Goal: Information Seeking & Learning: Learn about a topic

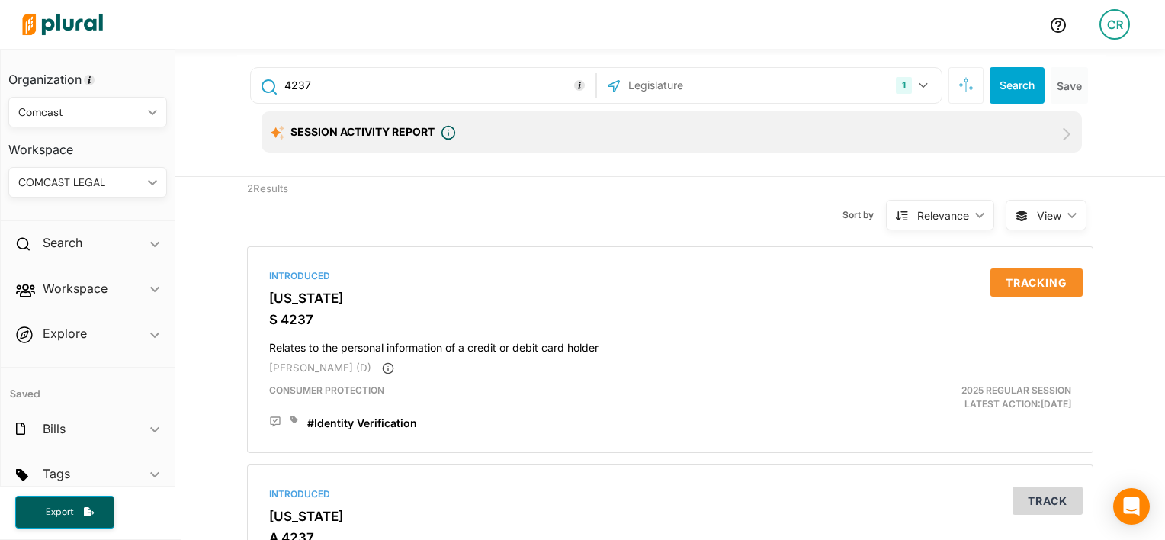
click at [815, 100] on div "1 New York US Congress Alabama Alaska Arizona Arkansas California Colorado Conn…" at bounding box center [769, 85] width 345 height 35
click at [799, 73] on div "1 New York US Congress Alabama Alaska Arizona Arkansas California Colorado Conn…" at bounding box center [769, 85] width 337 height 29
click at [919, 85] on icon "button" at bounding box center [923, 85] width 9 height 6
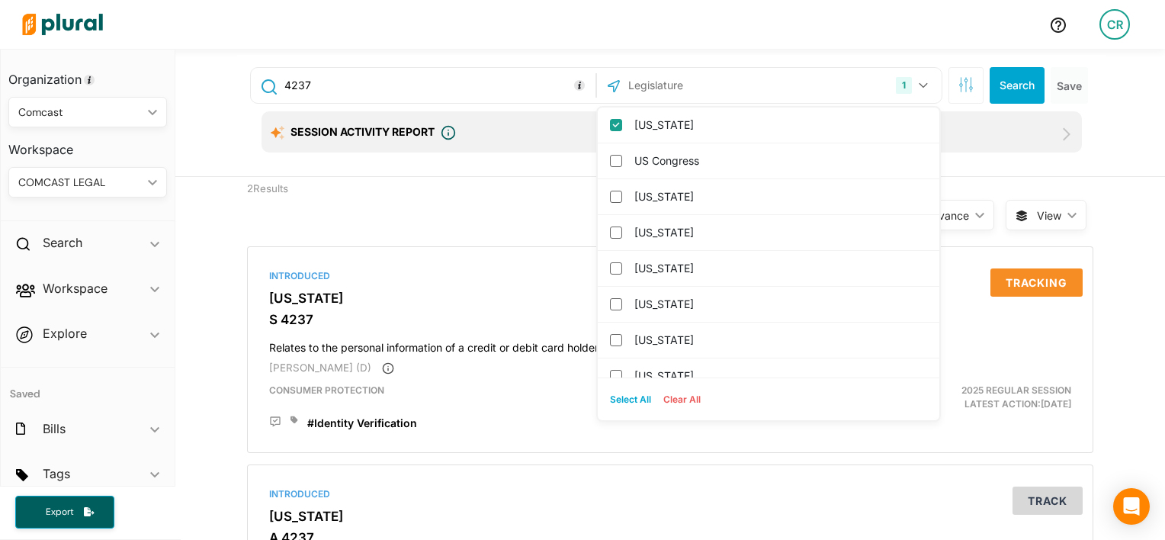
click at [468, 95] on input "4237" at bounding box center [437, 85] width 309 height 29
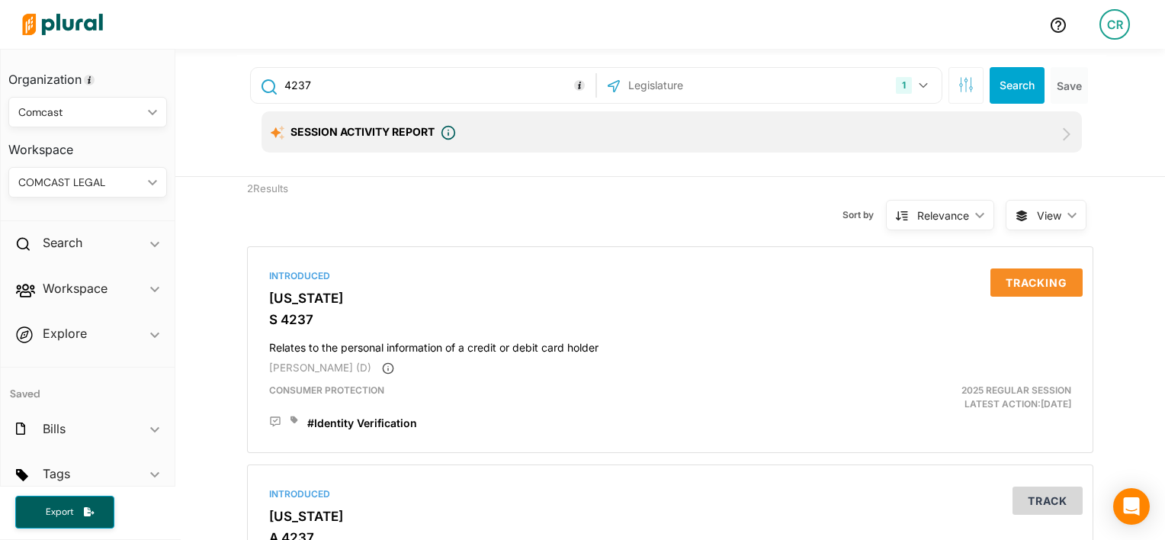
paste input "• NY S4237"
drag, startPoint x: 350, startPoint y: 86, endPoint x: 235, endPoint y: 86, distance: 115.1
click at [237, 86] on div "4237• NY S4237 1 New York US Congress Alabama Alaska Arizona Arkansas Californi…" at bounding box center [671, 115] width 869 height 121
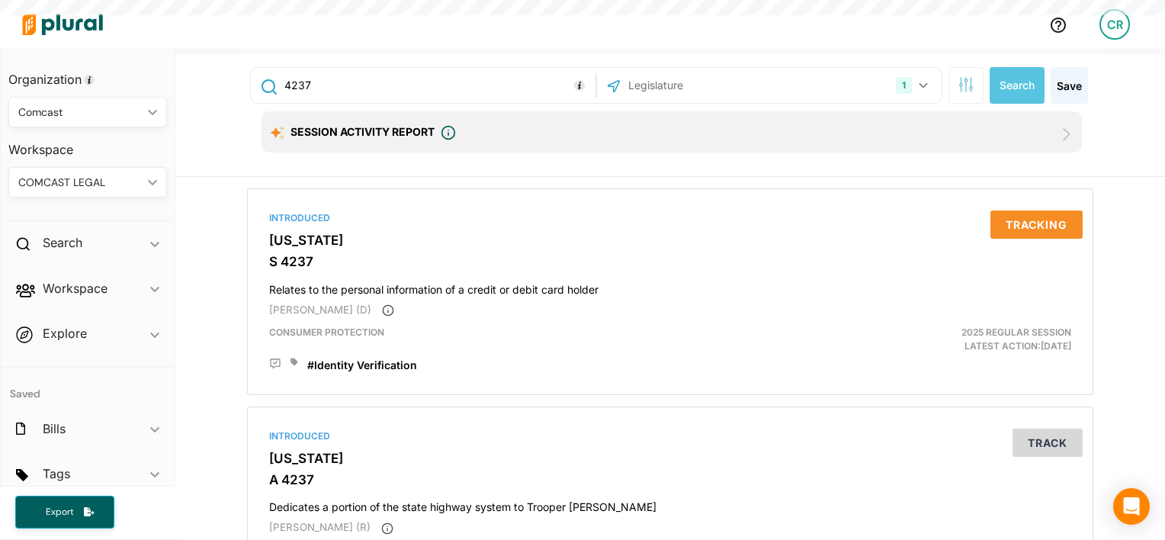
click at [213, 351] on div "Introduced New York S 4237 Relates to the personal information of a credit or d…" at bounding box center [670, 399] width 990 height 444
click at [361, 82] on input "4237" at bounding box center [437, 85] width 309 height 29
type input "7426"
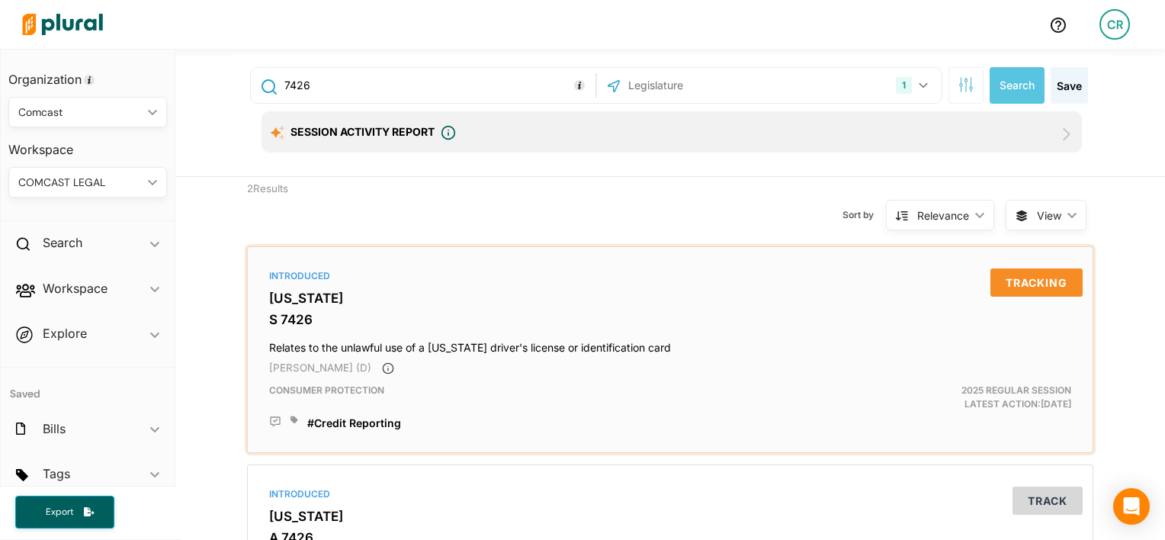
click at [290, 422] on icon at bounding box center [294, 419] width 8 height 8
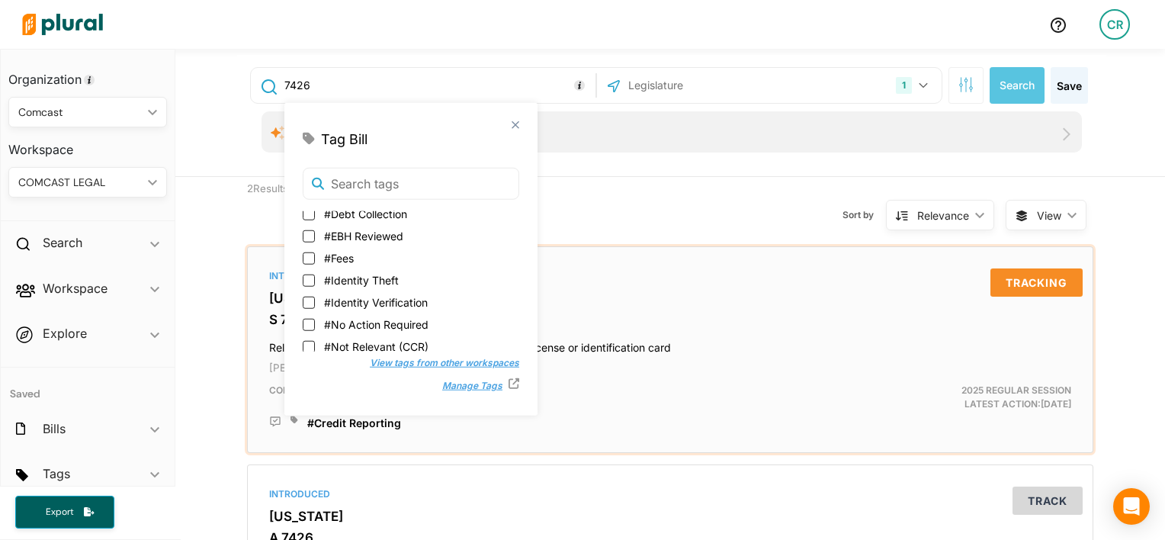
scroll to position [194, 0]
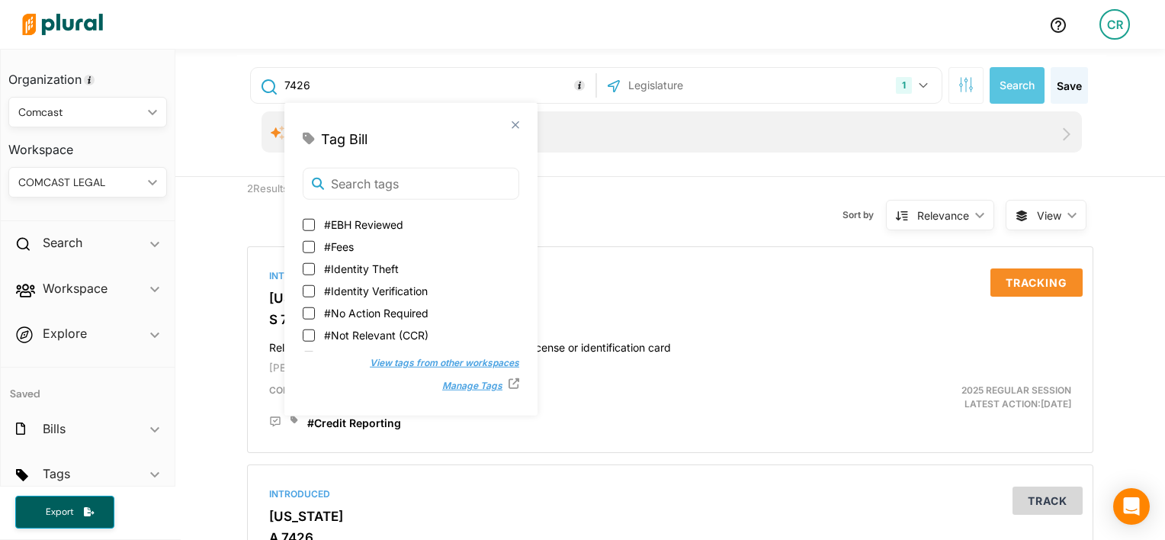
click at [348, 289] on span "#Identity Verification" at bounding box center [376, 291] width 104 height 16
click at [315, 289] on input "#Identity Verification" at bounding box center [309, 290] width 12 height 12
checkbox input "true"
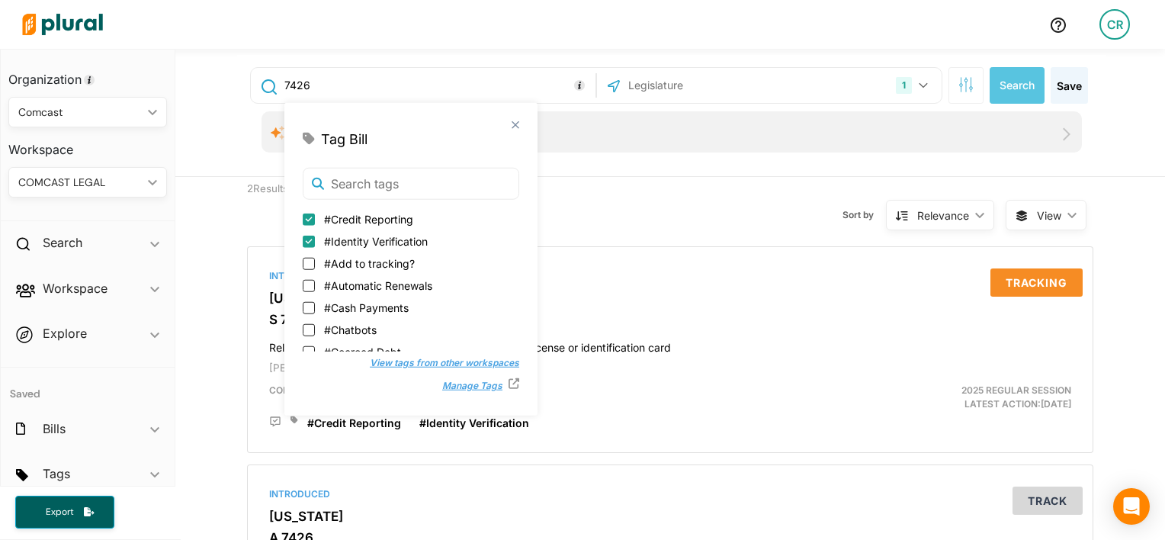
scroll to position [0, 0]
click at [305, 223] on input "#Credit Reporting" at bounding box center [309, 219] width 12 height 12
checkbox input "false"
click at [223, 320] on div "2 Results Sort by Relevance ic_keyboard_arrow_down Relevance Latest Action Late…" at bounding box center [670, 428] width 990 height 502
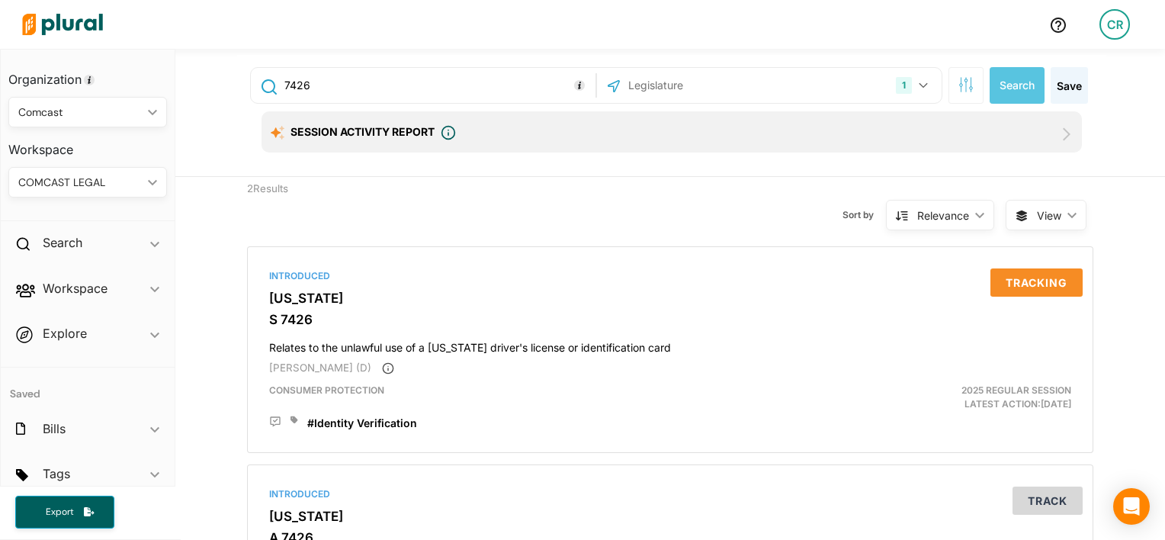
click at [224, 259] on div "2 Results Sort by Relevance ic_keyboard_arrow_down Relevance Latest Action Late…" at bounding box center [670, 428] width 990 height 502
click at [919, 99] on button "1" at bounding box center [914, 85] width 48 height 29
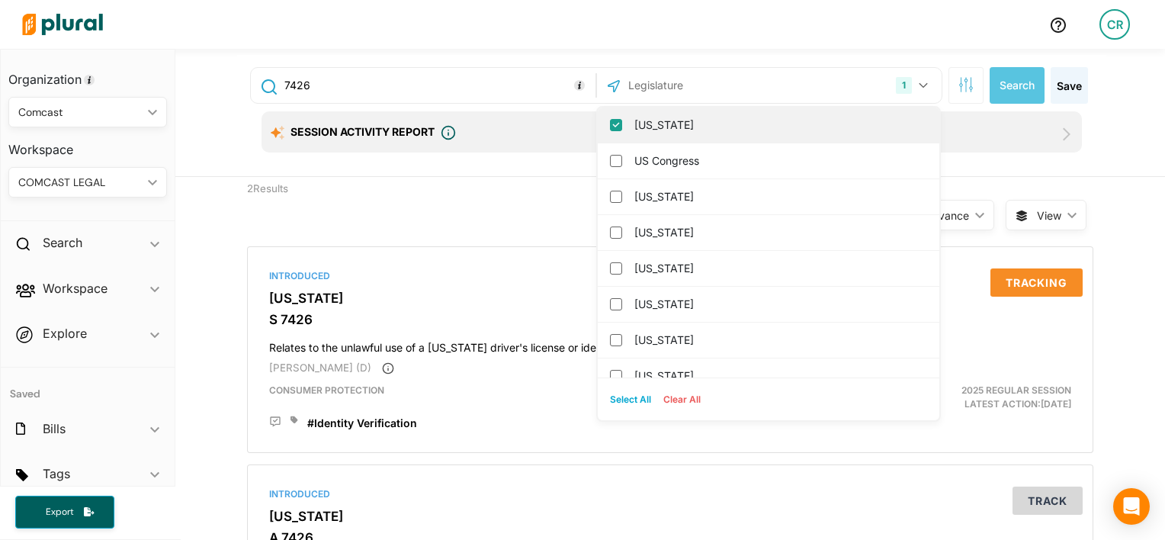
click at [650, 118] on label "[US_STATE]" at bounding box center [779, 125] width 290 height 23
click at [622, 119] on input "[US_STATE]" at bounding box center [616, 125] width 12 height 12
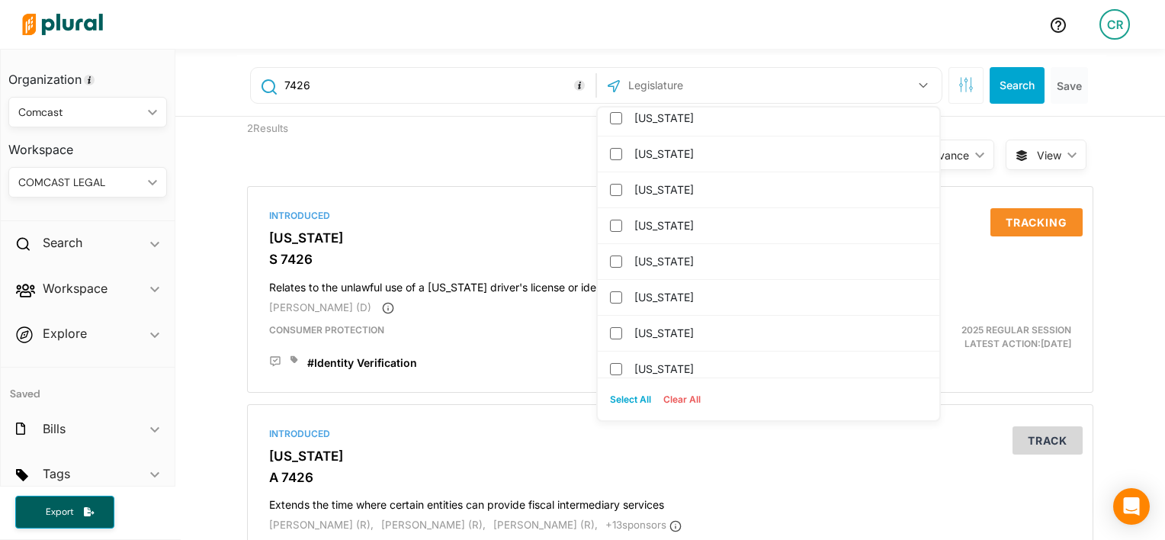
scroll to position [1621, 0]
click at [662, 252] on label "[US_STATE]" at bounding box center [779, 260] width 290 height 23
click at [622, 254] on input "[US_STATE]" at bounding box center [616, 260] width 12 height 12
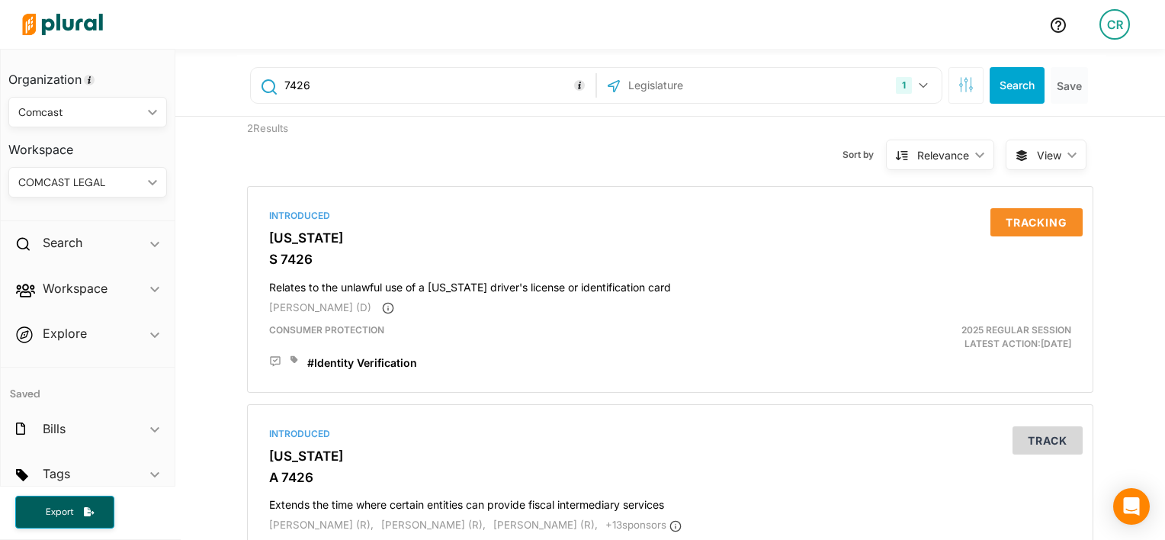
click at [408, 94] on input "7426" at bounding box center [437, 85] width 309 height 29
paste input "1311"
type input "1311"
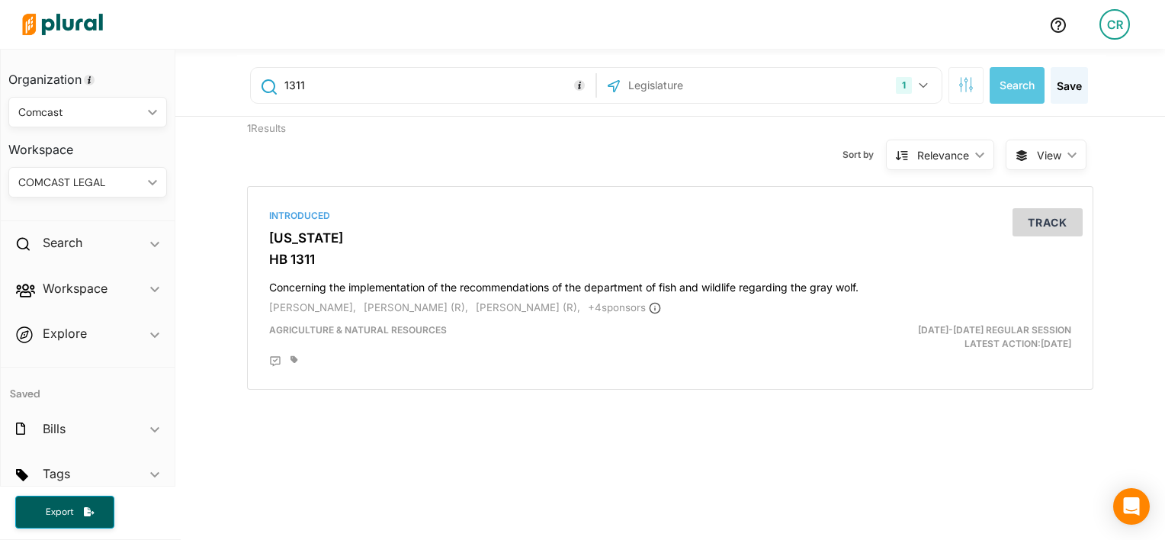
click at [300, 454] on div "1311 1 Washington US Congress Alabama Alaska Arizona Arkansas California Colora…" at bounding box center [670, 506] width 990 height 915
click at [906, 92] on button "1" at bounding box center [914, 85] width 48 height 29
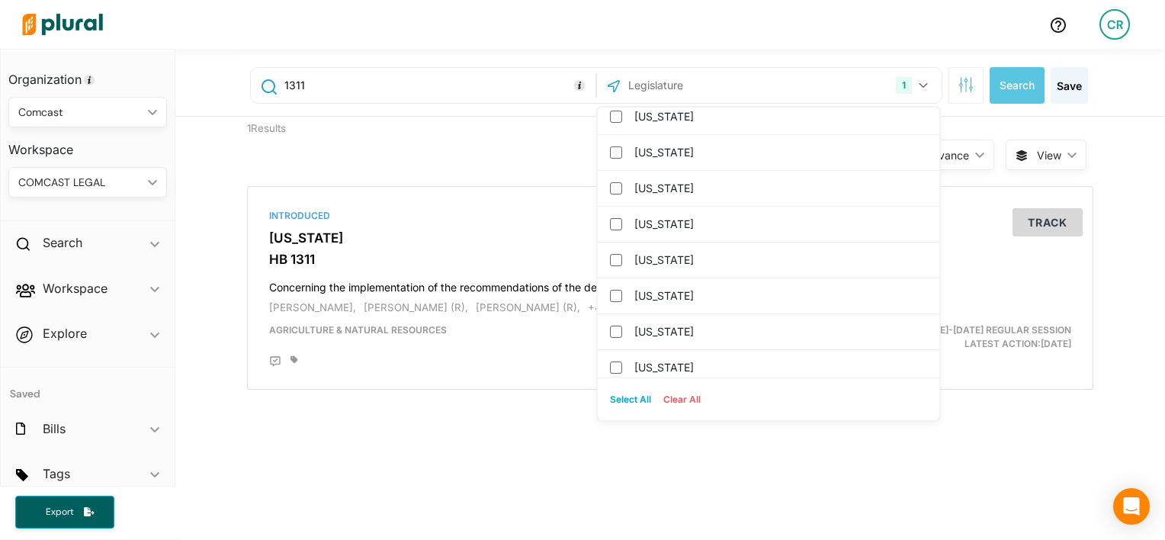
click at [376, 156] on div "1 Results" at bounding box center [344, 146] width 217 height 58
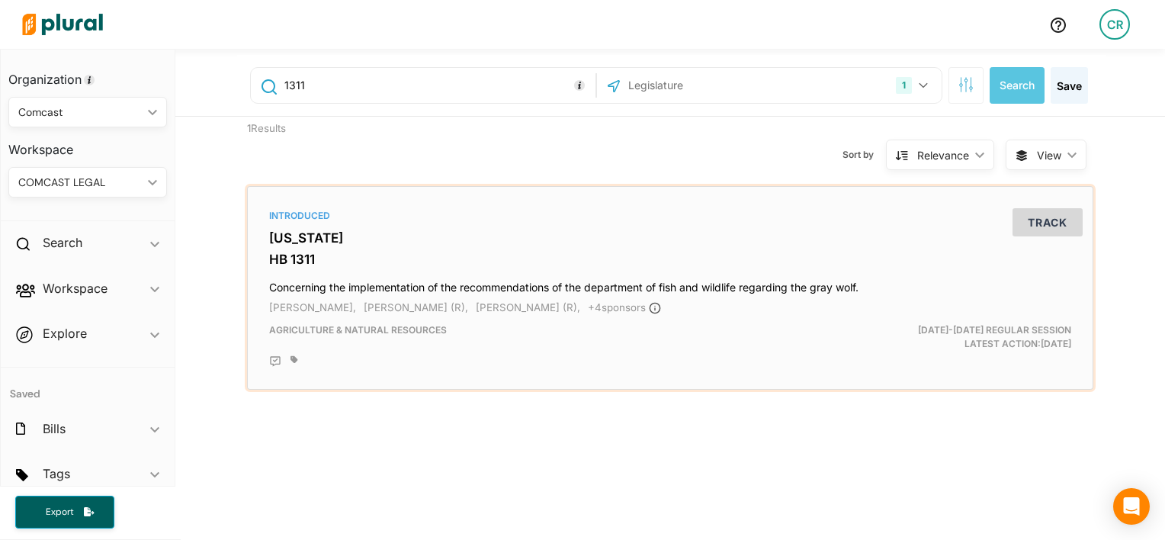
click at [308, 218] on div "Introduced" at bounding box center [670, 216] width 802 height 14
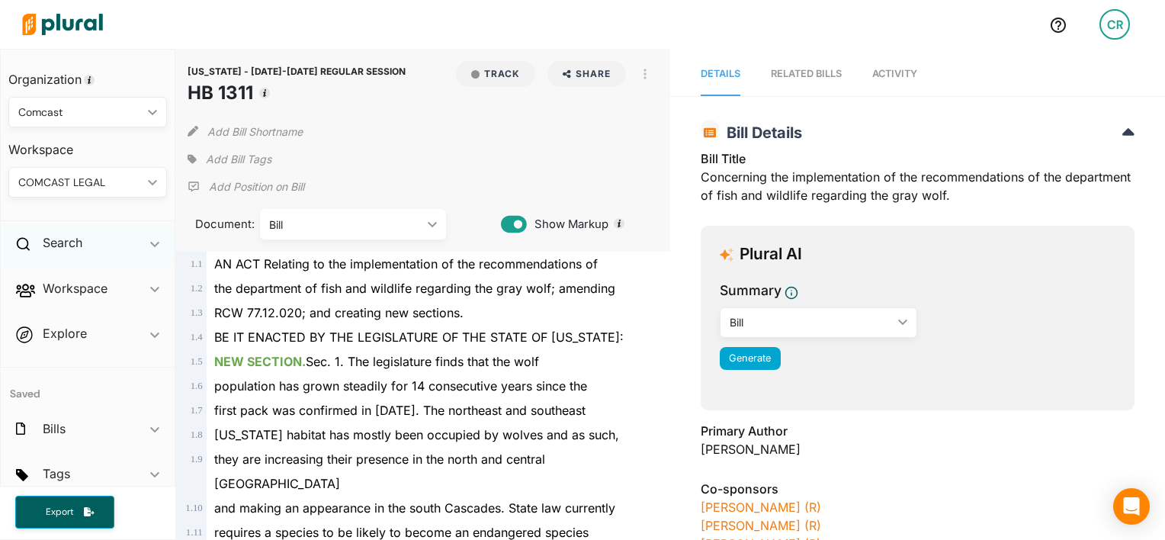
click at [100, 255] on div "Search ic_keyboard_arrow_down" at bounding box center [88, 245] width 174 height 41
click at [51, 279] on h4 "Bills" at bounding box center [92, 278] width 136 height 14
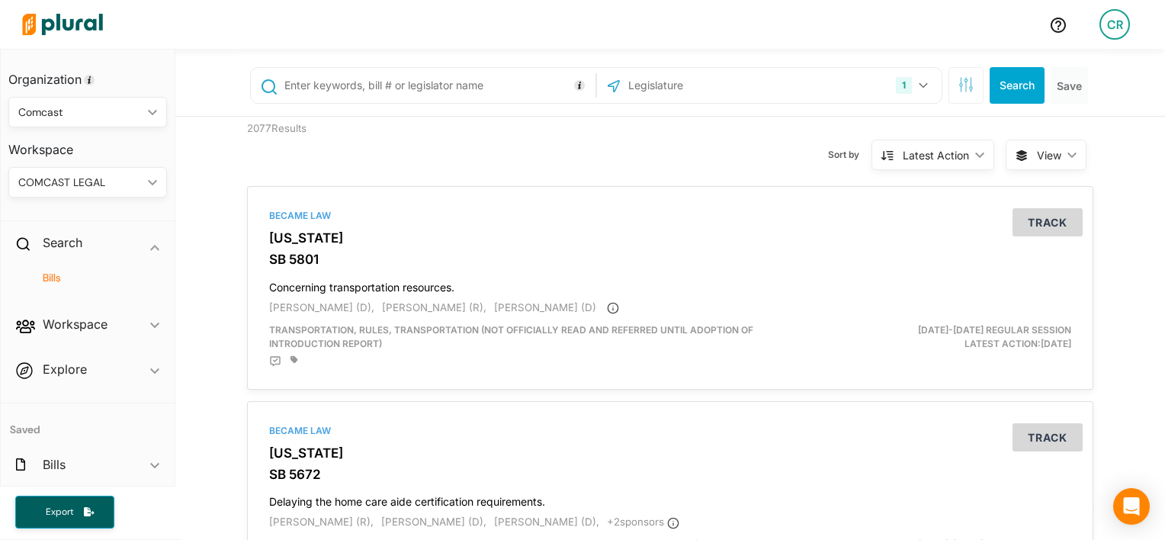
click at [68, 323] on h2 "Workspace" at bounding box center [75, 324] width 65 height 17
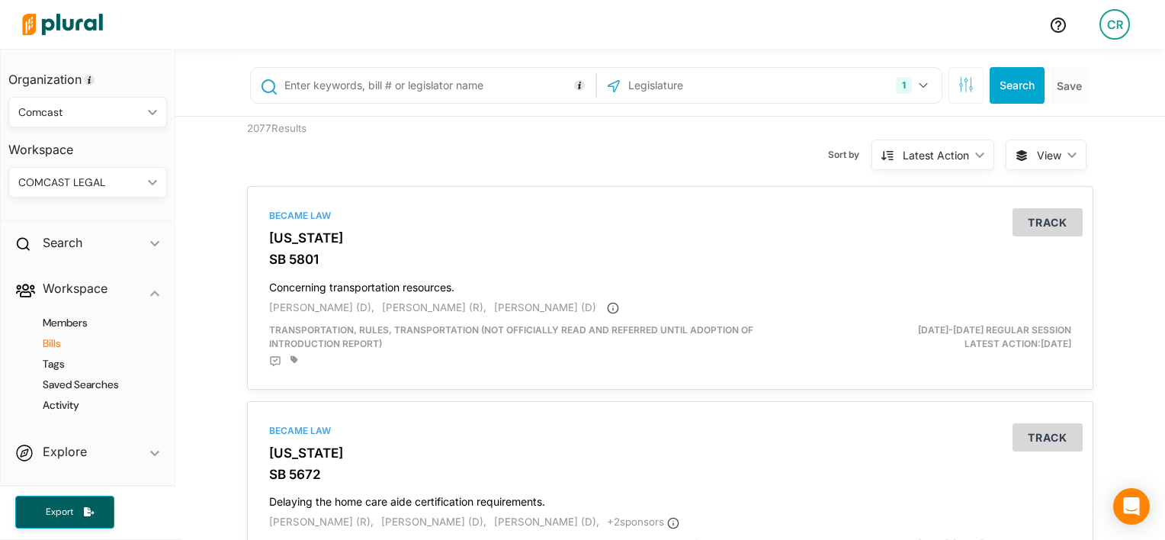
click at [55, 341] on h4 "Bills" at bounding box center [92, 343] width 136 height 14
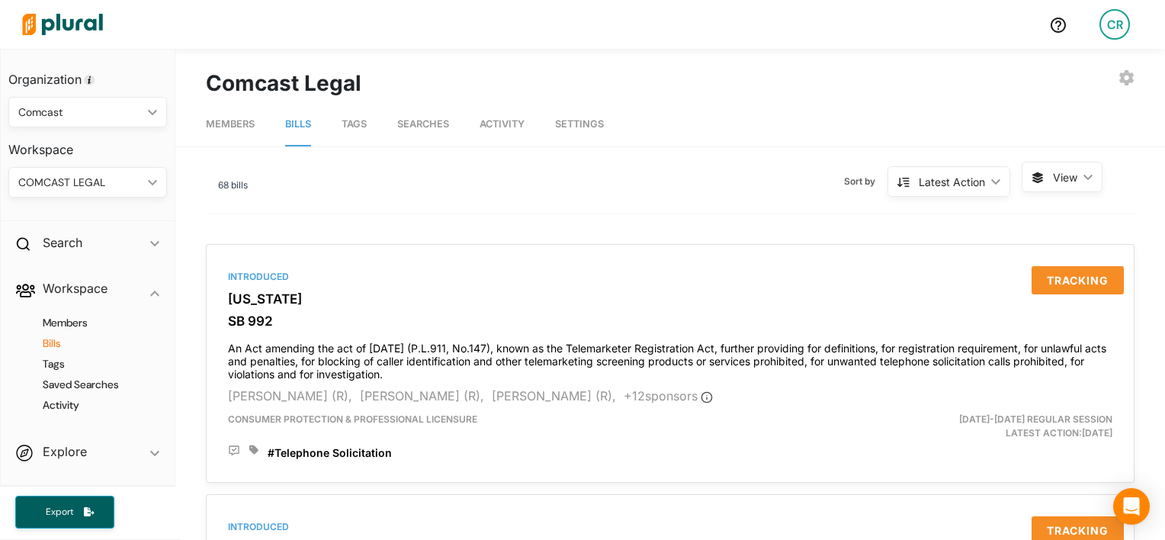
click at [359, 123] on span "Tags" at bounding box center [354, 123] width 25 height 11
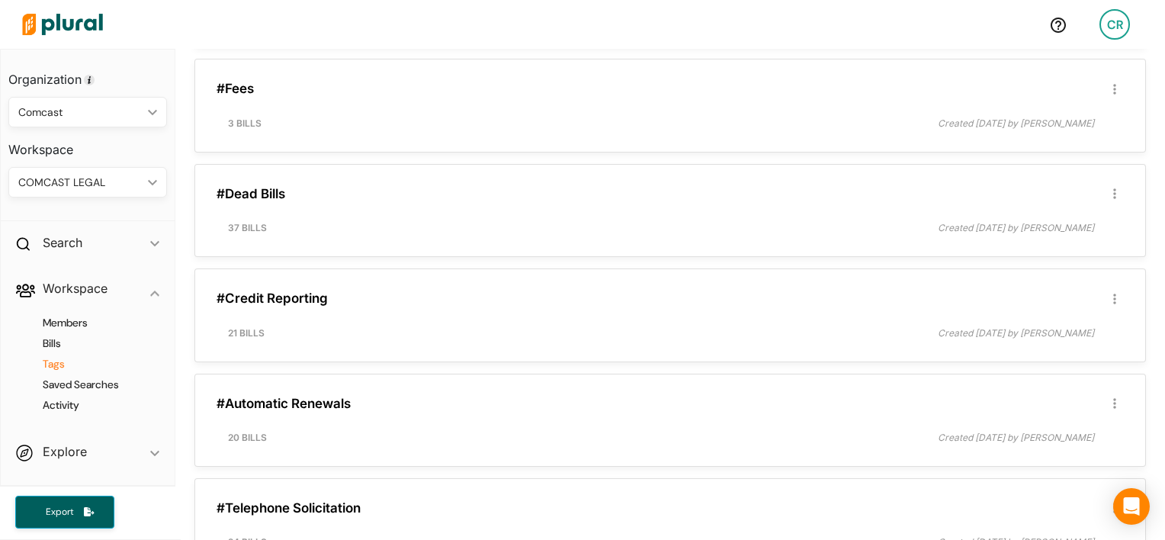
scroll to position [1909, 0]
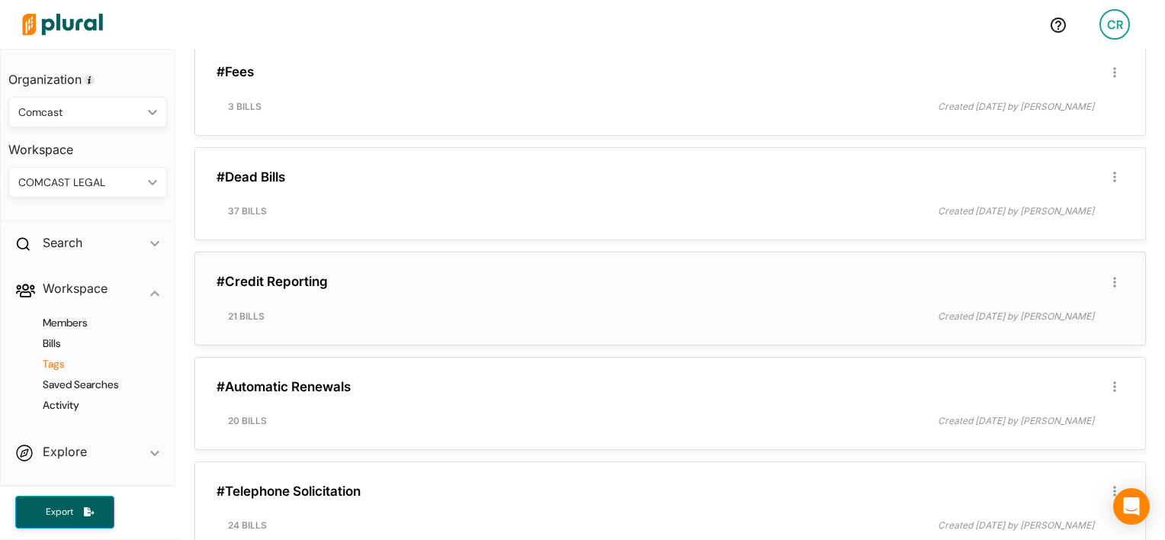
click at [334, 274] on h3 "#Credit Reporting" at bounding box center [670, 281] width 907 height 15
click at [277, 281] on link "#Credit Reporting" at bounding box center [272, 281] width 111 height 15
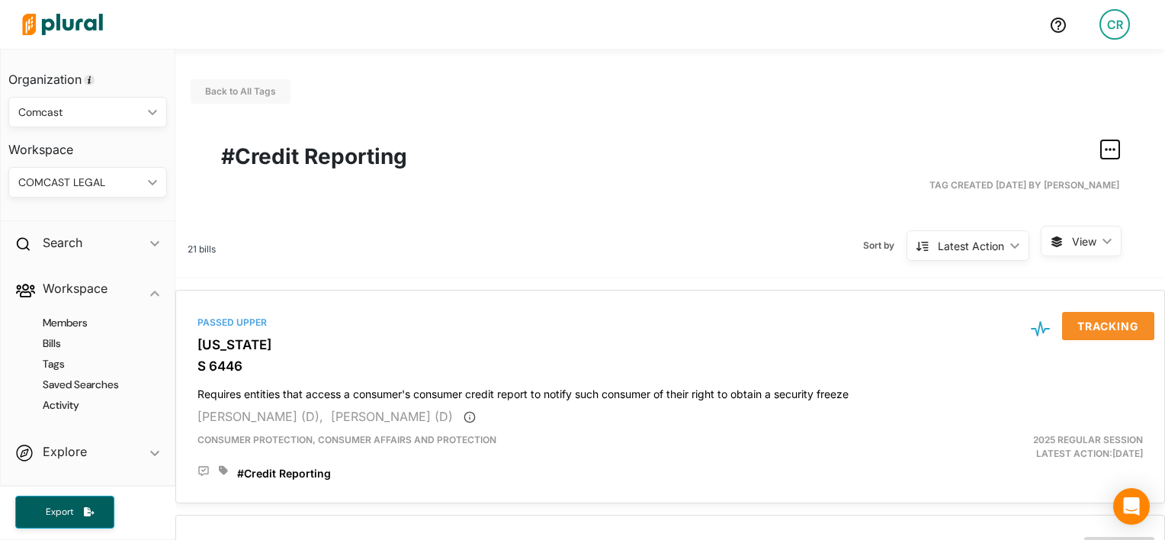
click at [1105, 152] on icon "button" at bounding box center [1110, 149] width 11 height 12
click at [704, 242] on div "Sort by Latest Action ic_keyboard_arrow_down Latest Action Latest Action Alphan…" at bounding box center [628, 246] width 825 height 40
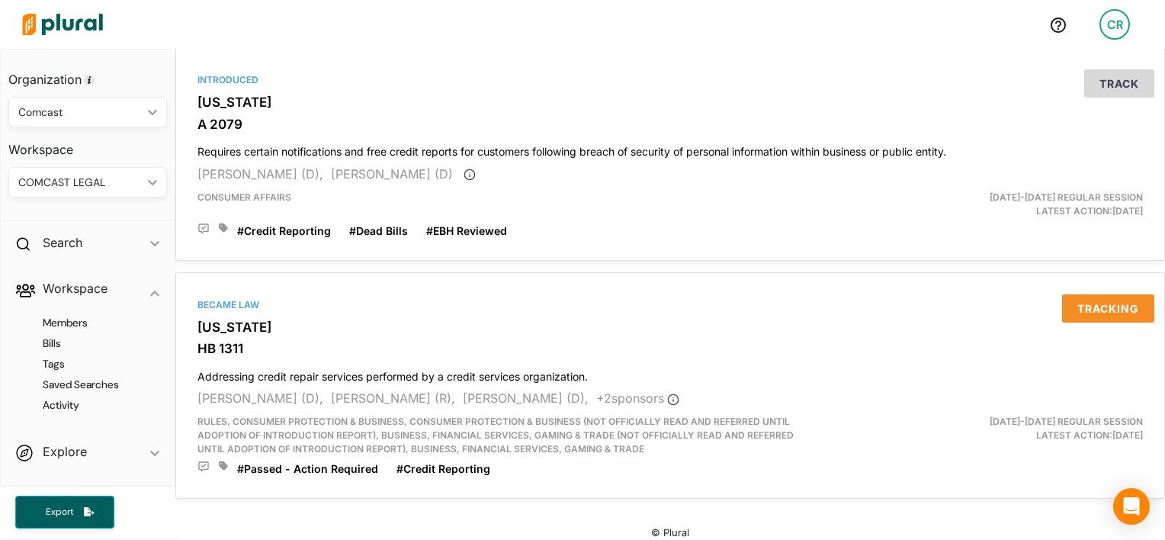
scroll to position [4297, 0]
click at [242, 320] on h3 "[US_STATE]" at bounding box center [669, 327] width 945 height 15
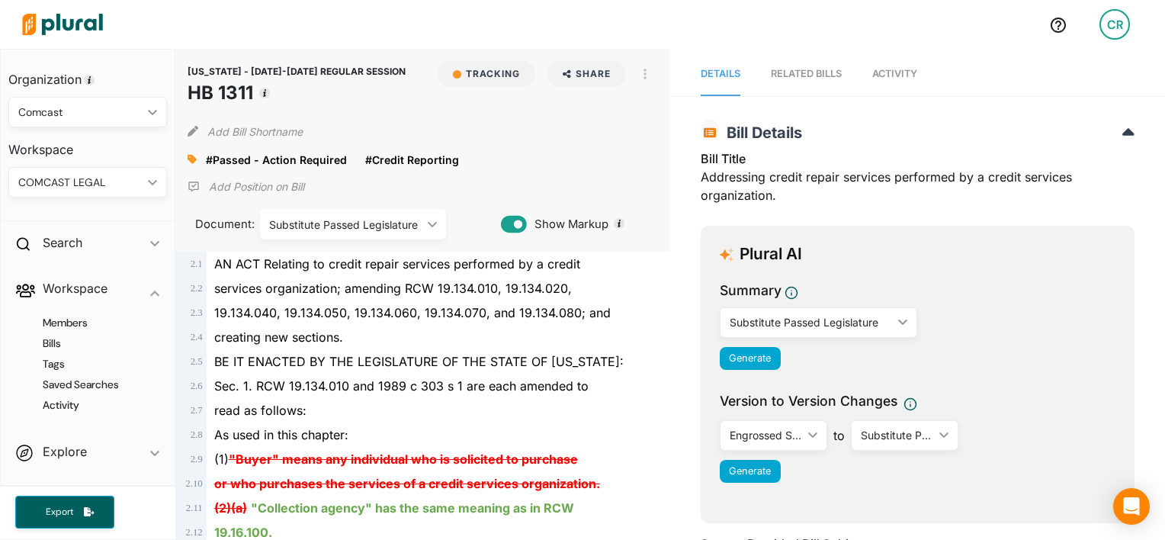
click at [191, 158] on icon at bounding box center [192, 159] width 9 height 9
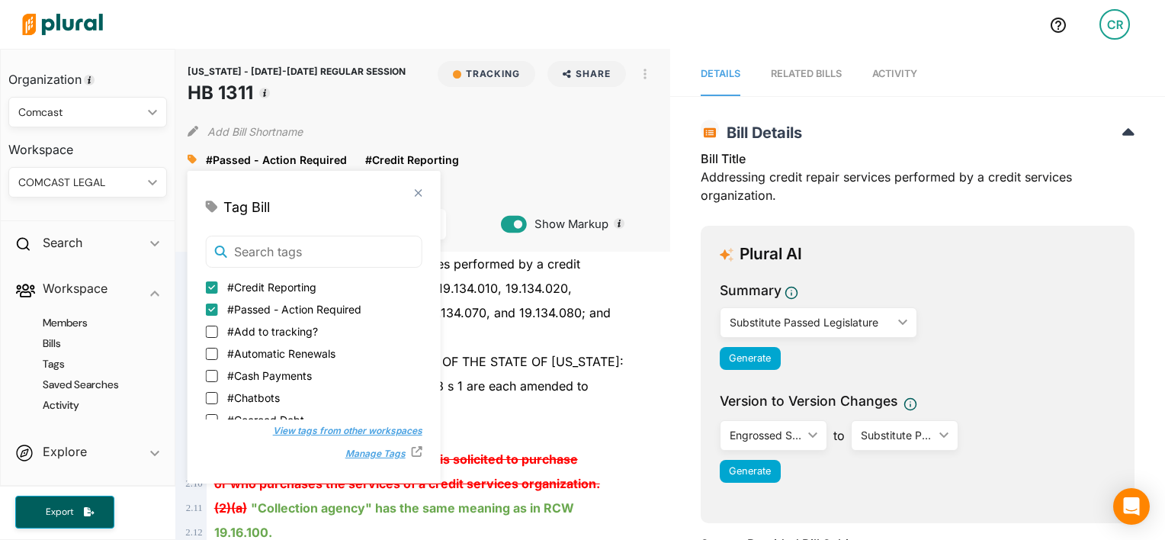
click at [602, 298] on div "services organization; amending RCW 19.134.010, 19.134.020," at bounding box center [430, 288] width 446 height 24
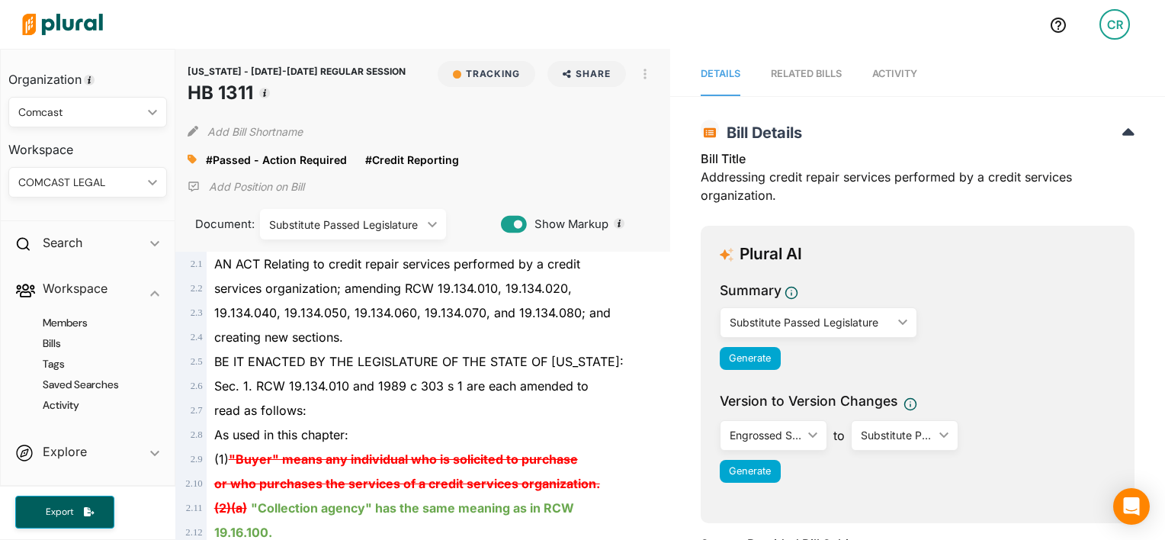
click at [188, 162] on icon at bounding box center [192, 159] width 9 height 11
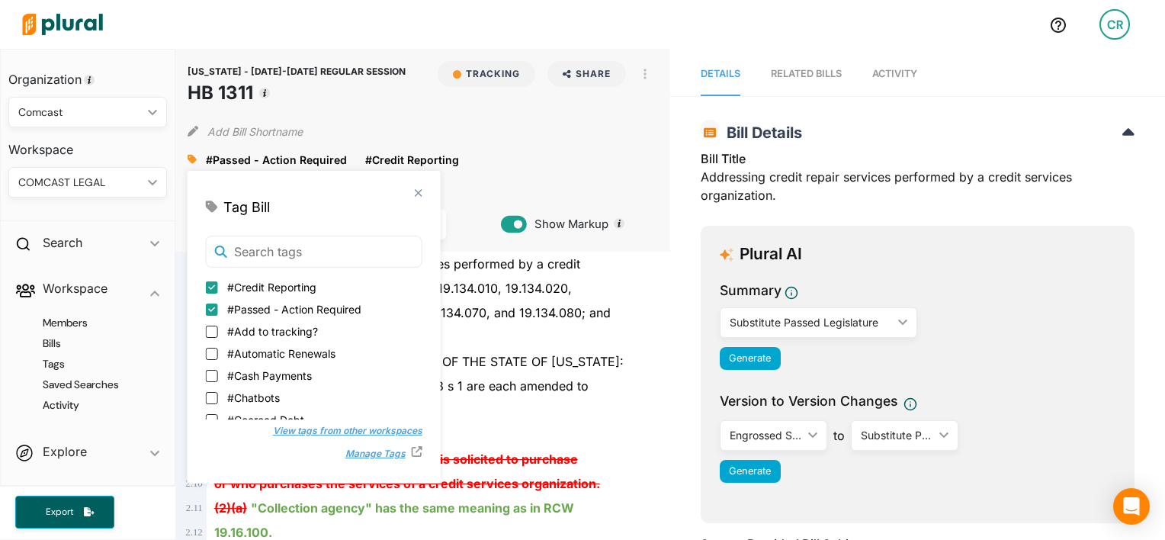
scroll to position [37, 0]
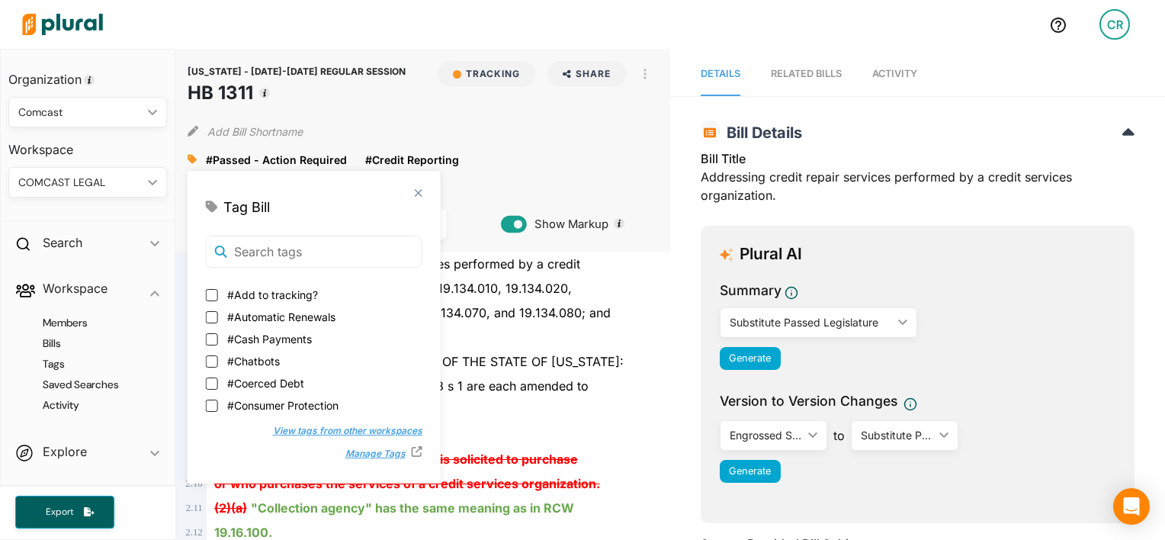
click at [338, 451] on button "Manage Tags" at bounding box center [371, 453] width 82 height 23
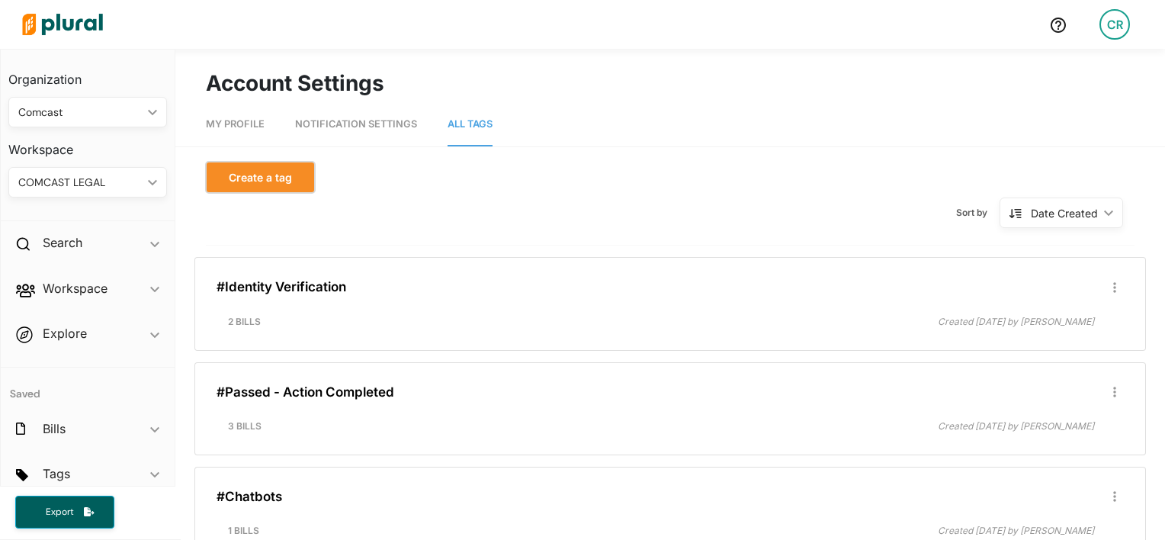
click at [275, 186] on button "Create a tag" at bounding box center [260, 177] width 109 height 31
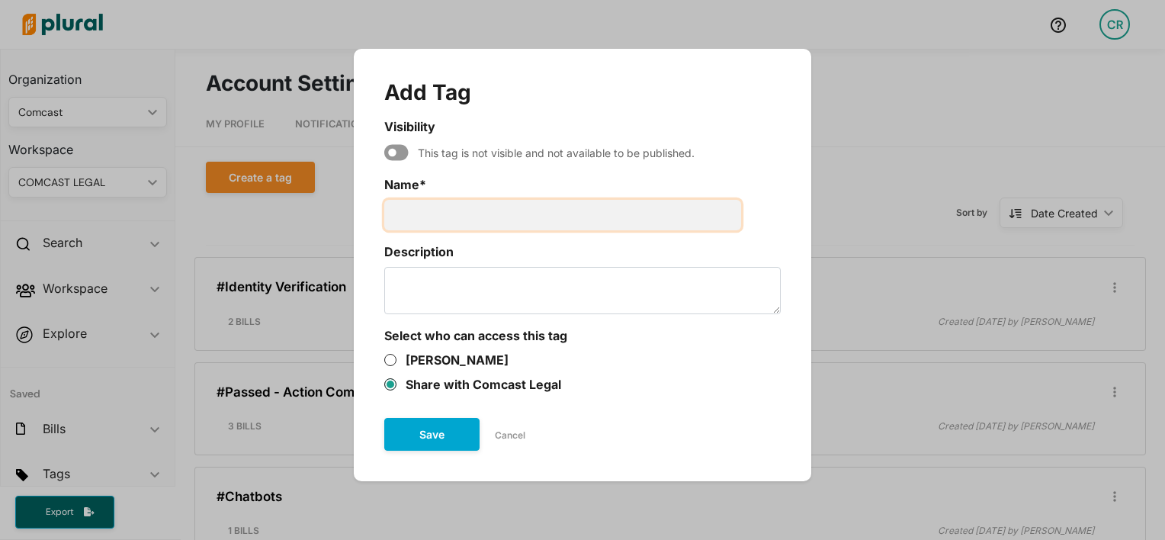
click at [441, 205] on input "Name *" at bounding box center [562, 215] width 357 height 30
type input "Credit Service Organization"
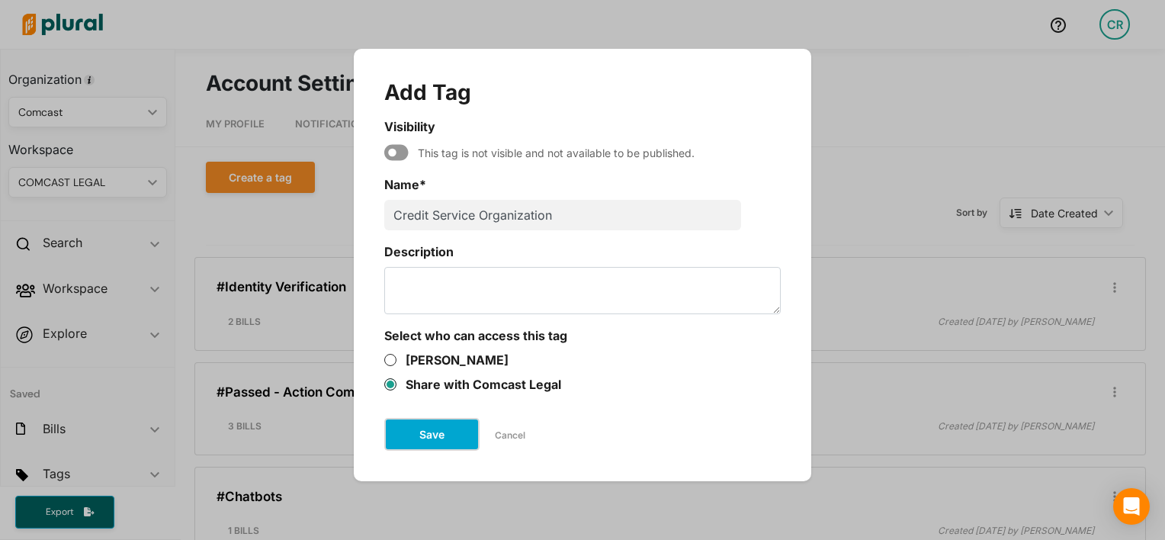
click at [457, 427] on button "Save" at bounding box center [431, 434] width 95 height 33
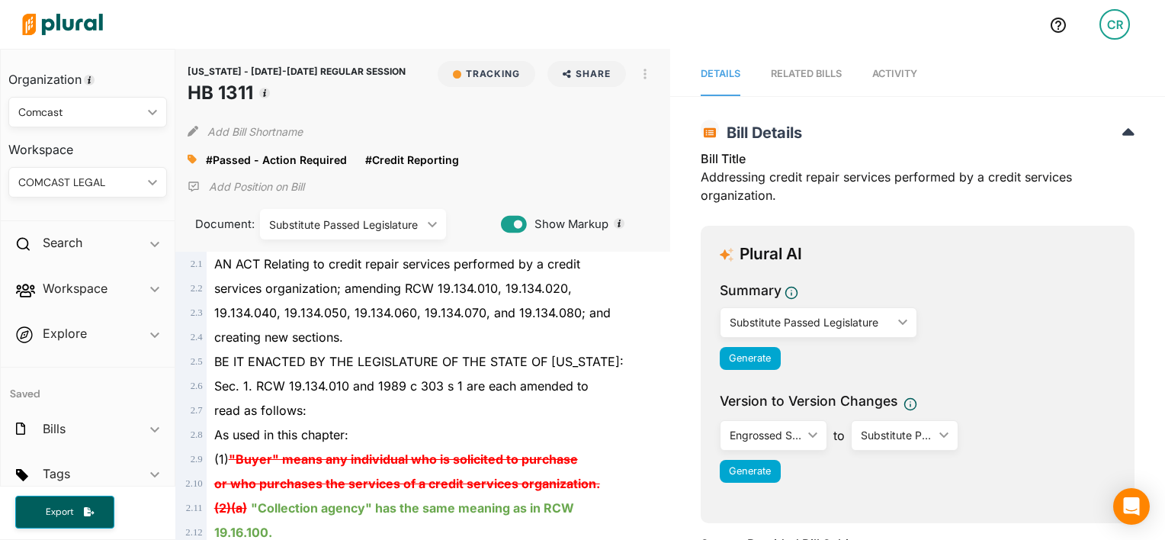
click at [191, 159] on icon at bounding box center [192, 159] width 9 height 9
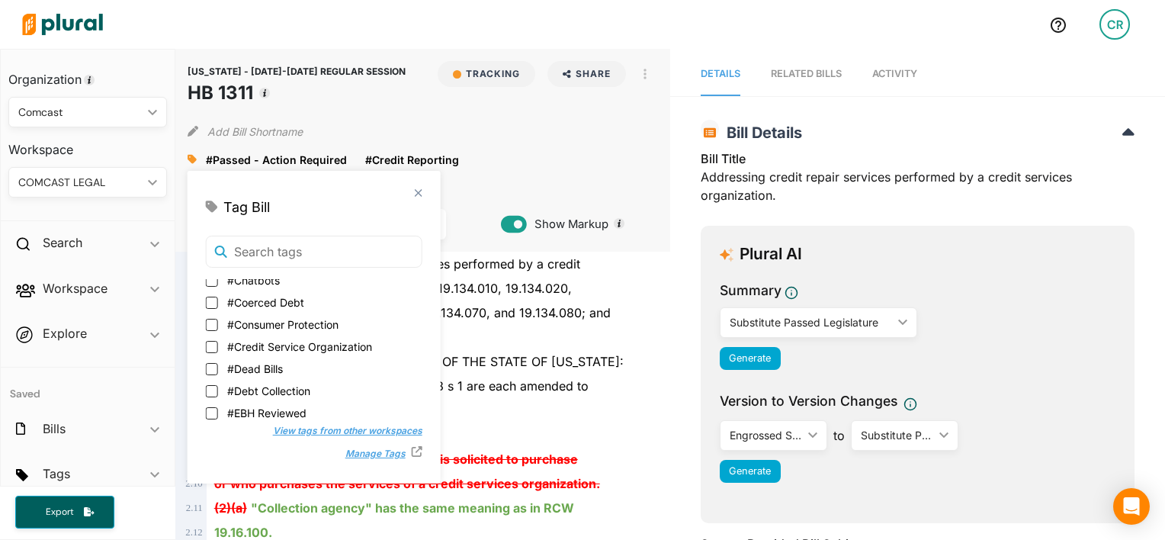
scroll to position [118, 0]
click at [269, 343] on span "#Credit Service Organization" at bounding box center [299, 346] width 145 height 16
click at [218, 343] on input "#Credit Service Organization" at bounding box center [212, 346] width 12 height 12
checkbox input "true"
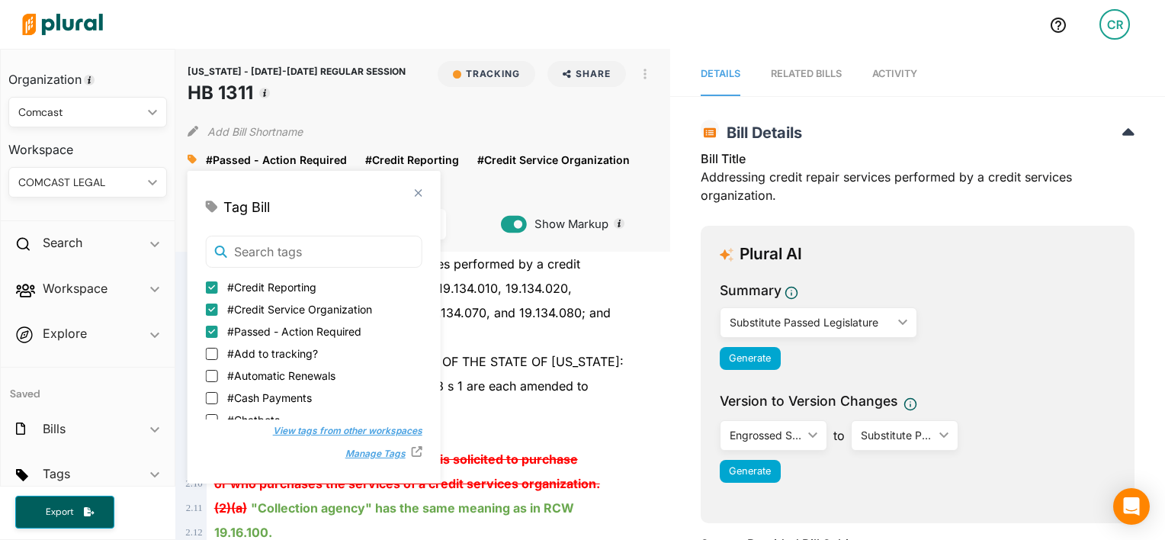
click at [617, 293] on div "services organization; amending RCW 19.134.010, 19.134.020," at bounding box center [430, 288] width 446 height 24
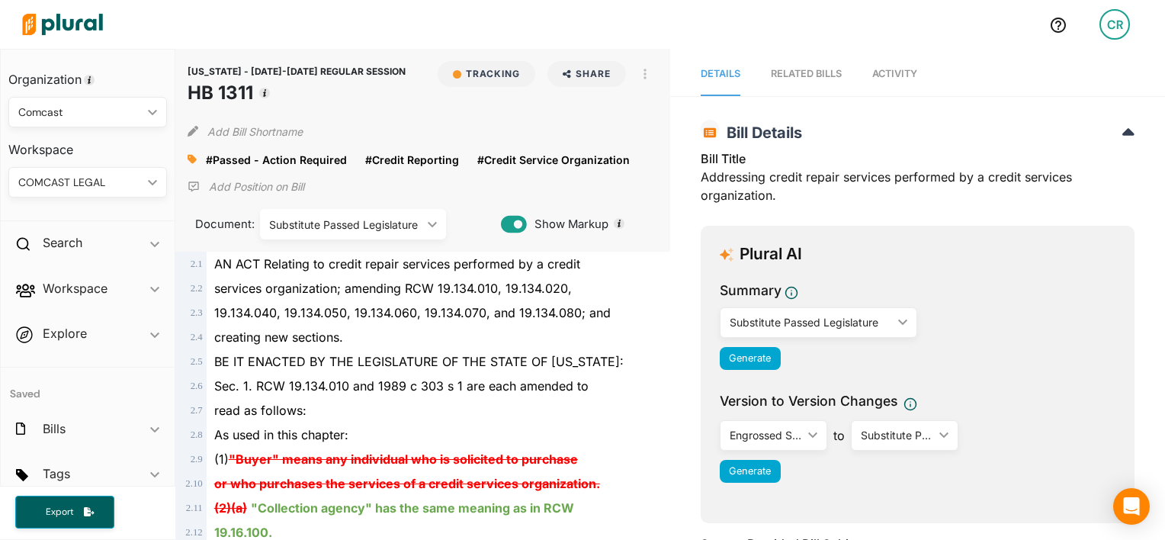
click at [228, 37] on div at bounding box center [526, 24] width 1022 height 53
click at [124, 251] on div "Search ic_keyboard_arrow_down" at bounding box center [88, 245] width 174 height 41
click at [59, 278] on h4 "Bills" at bounding box center [92, 278] width 136 height 14
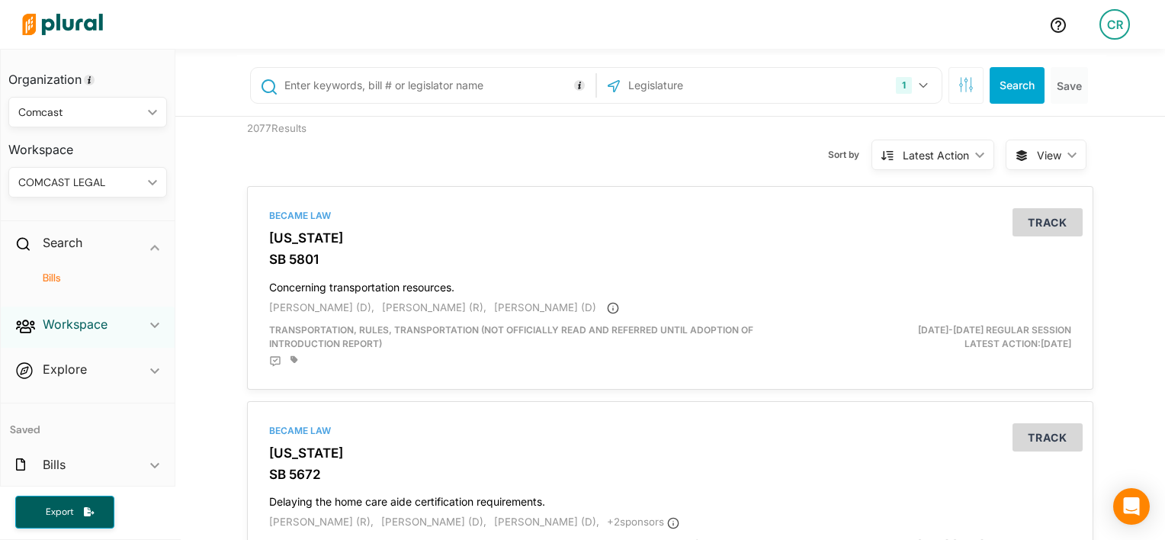
click at [92, 329] on h2 "Workspace" at bounding box center [75, 324] width 65 height 17
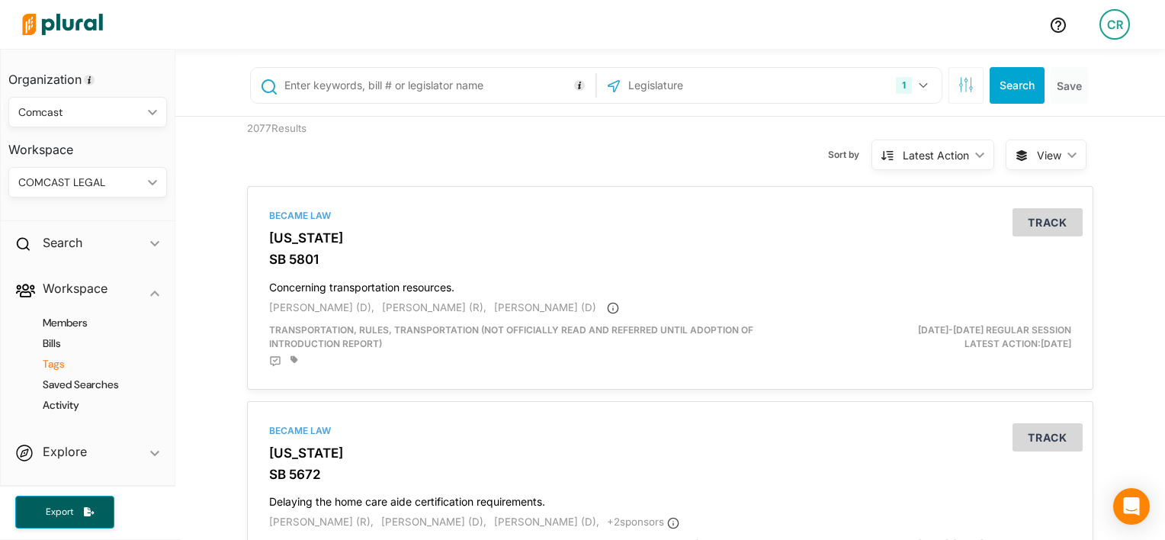
click at [58, 359] on h4 "Tags" at bounding box center [92, 364] width 136 height 14
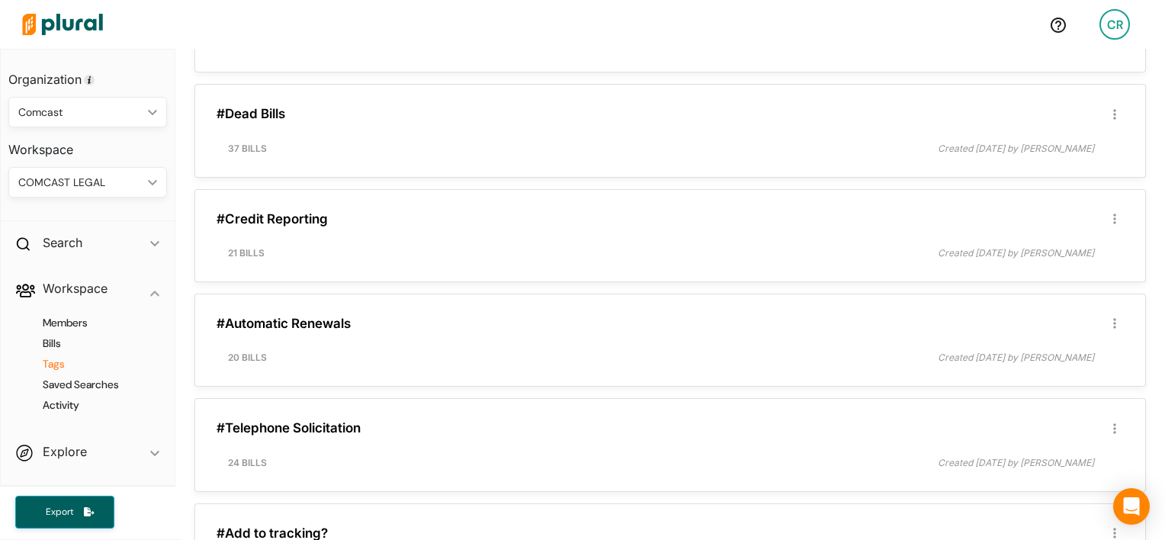
scroll to position [2084, 0]
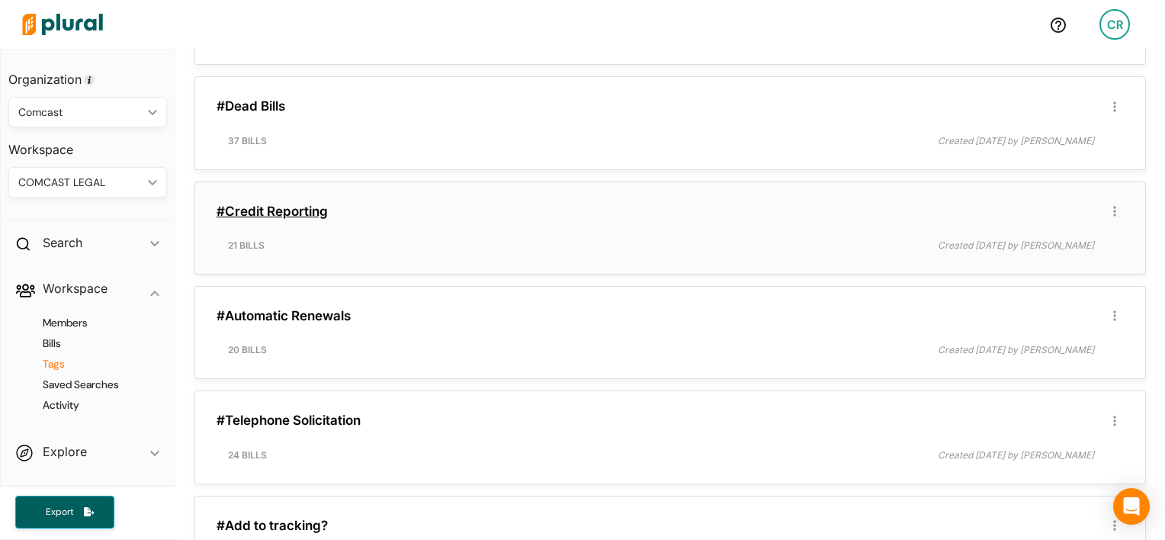
click at [290, 204] on link "#Credit Reporting" at bounding box center [272, 211] width 111 height 15
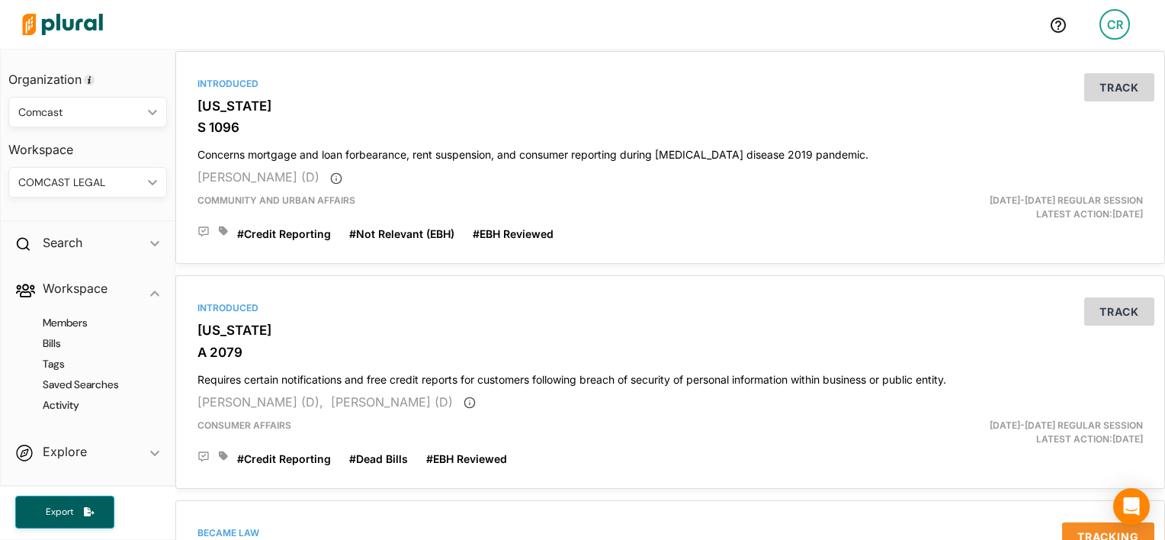
scroll to position [4297, 0]
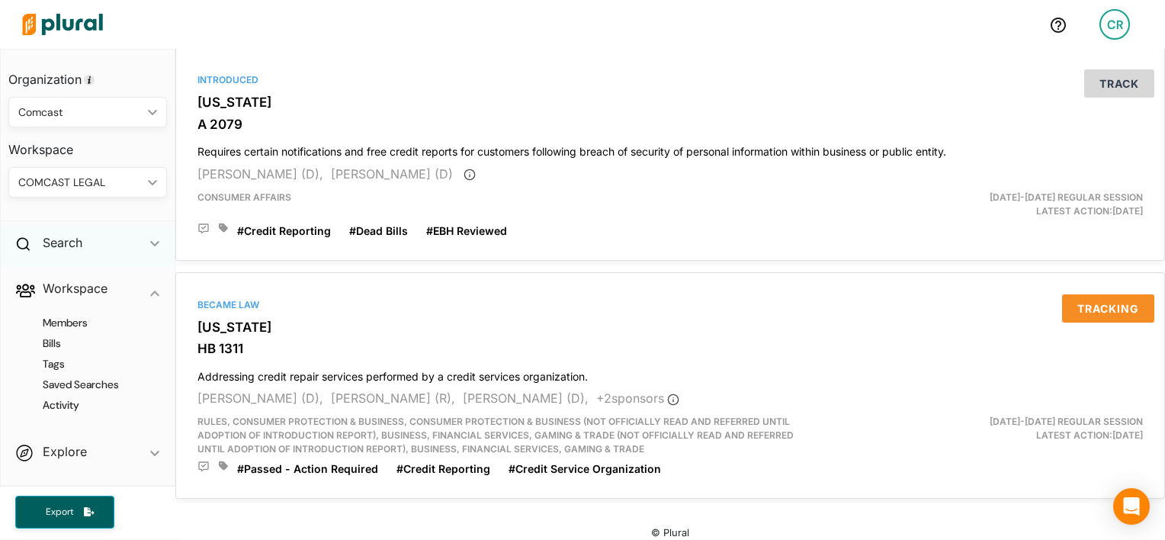
click at [61, 253] on div "Search ic_keyboard_arrow_down" at bounding box center [88, 245] width 174 height 41
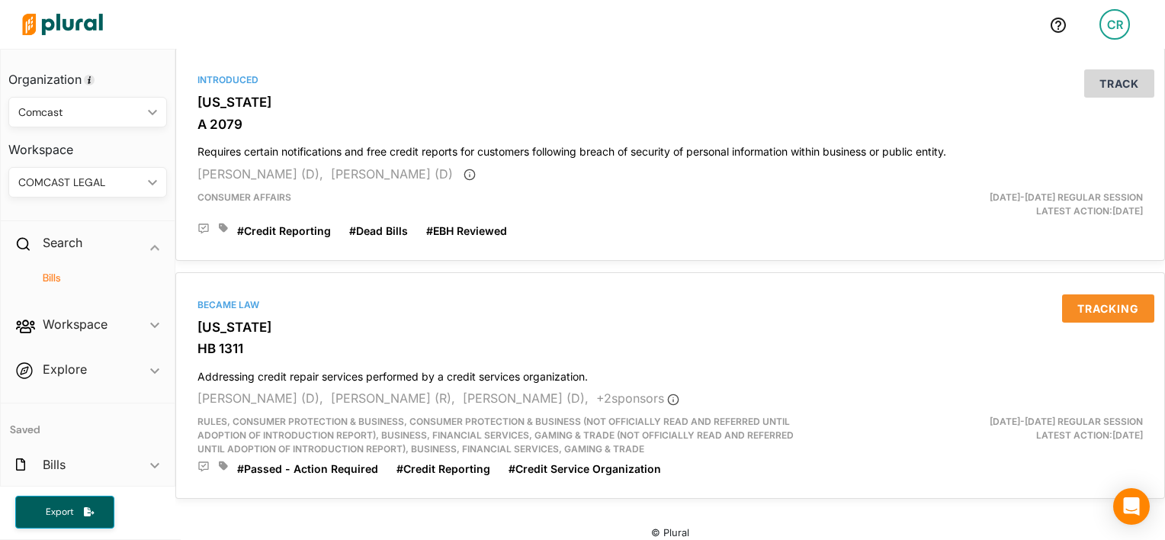
click at [63, 275] on h4 "Bills" at bounding box center [92, 278] width 136 height 14
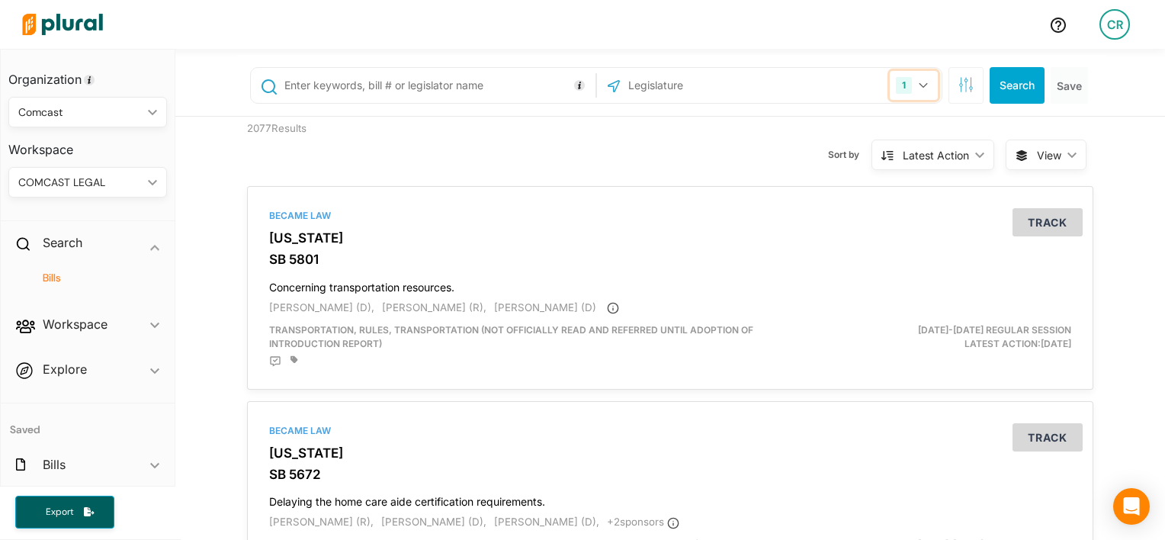
click at [919, 82] on icon "button" at bounding box center [923, 85] width 9 height 6
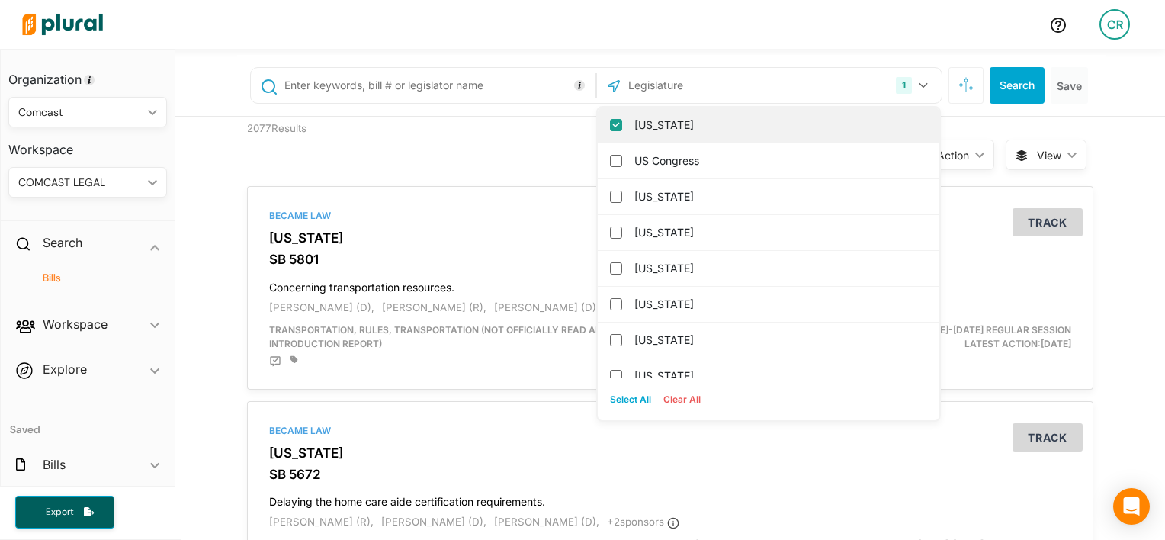
click at [691, 119] on label "[US_STATE]" at bounding box center [779, 125] width 290 height 23
click at [622, 119] on input "[US_STATE]" at bounding box center [616, 125] width 12 height 12
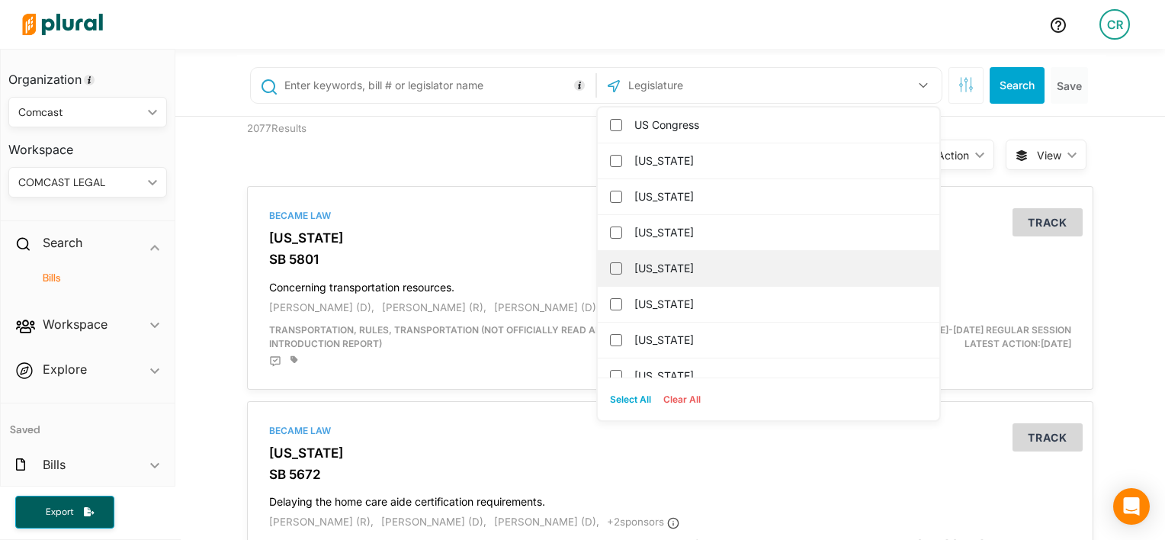
scroll to position [21, 0]
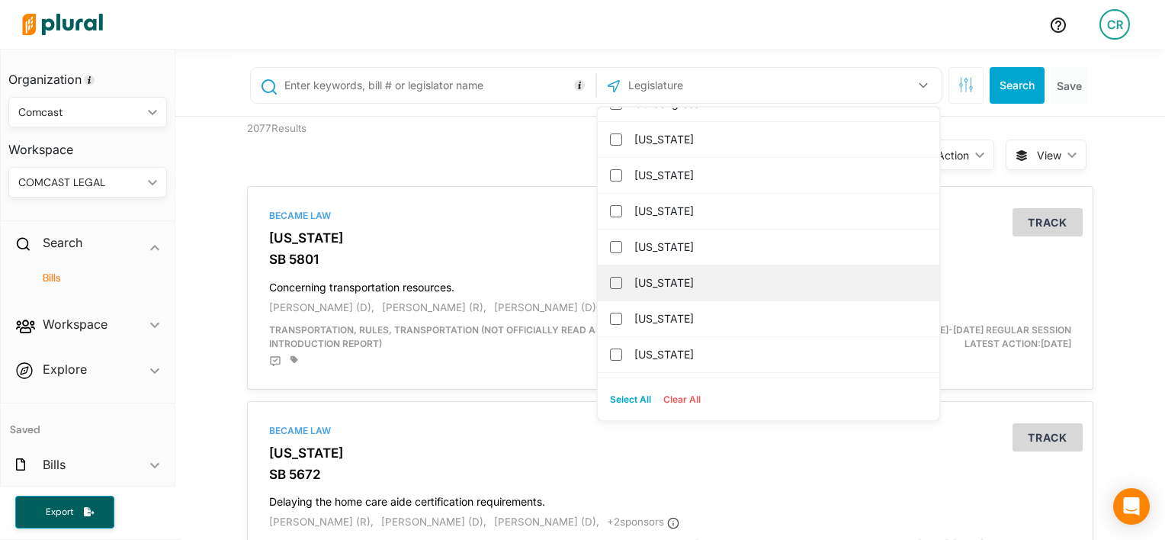
click at [681, 271] on label "[US_STATE]" at bounding box center [779, 282] width 290 height 23
click at [622, 277] on input "[US_STATE]" at bounding box center [616, 283] width 12 height 12
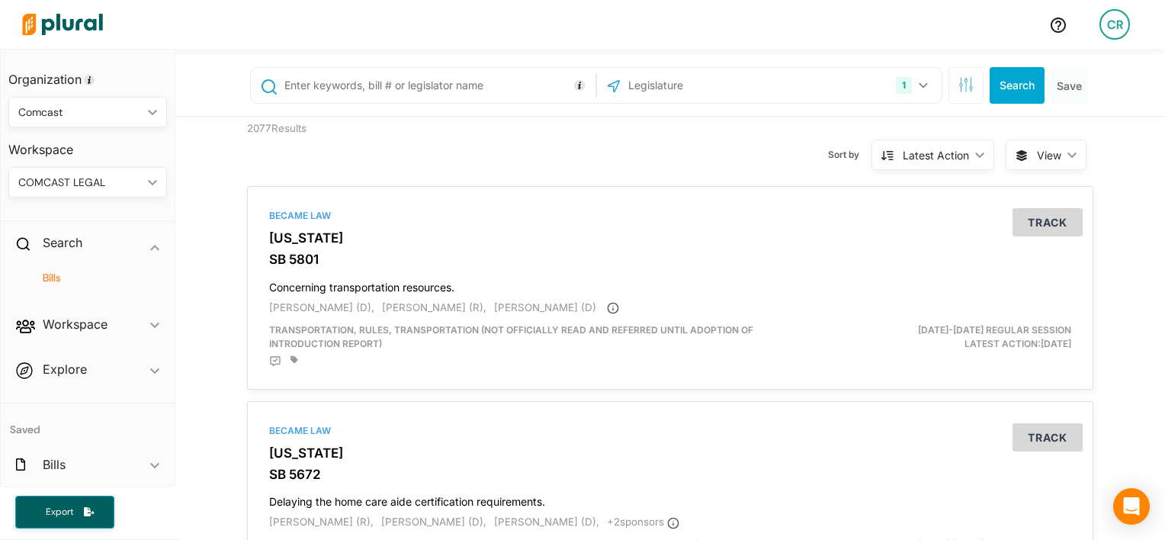
click at [422, 80] on input "text" at bounding box center [437, 85] width 309 height 29
type input "2424"
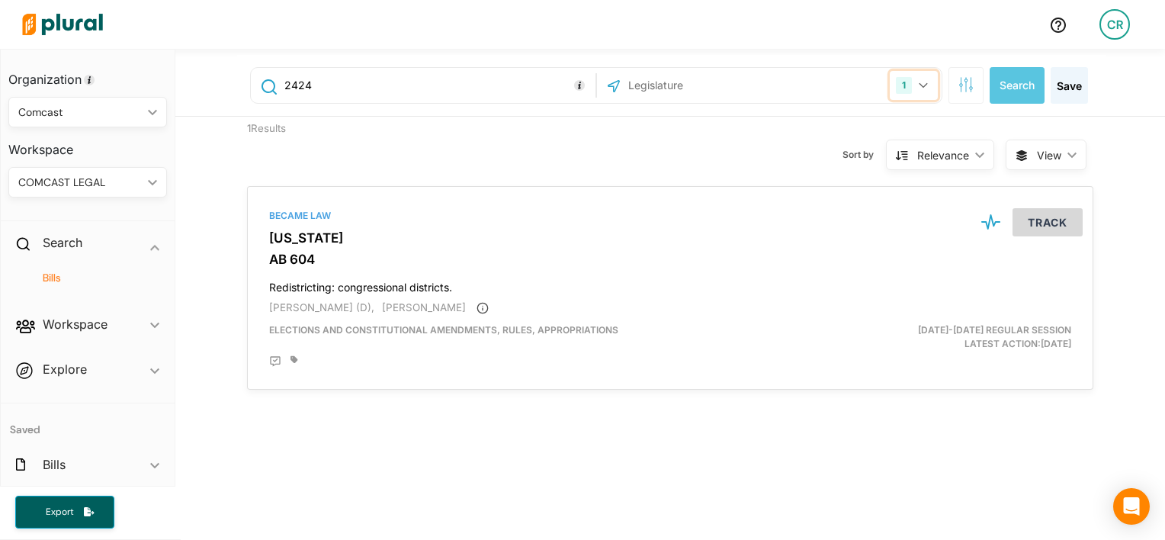
click at [925, 98] on button "1" at bounding box center [914, 85] width 48 height 29
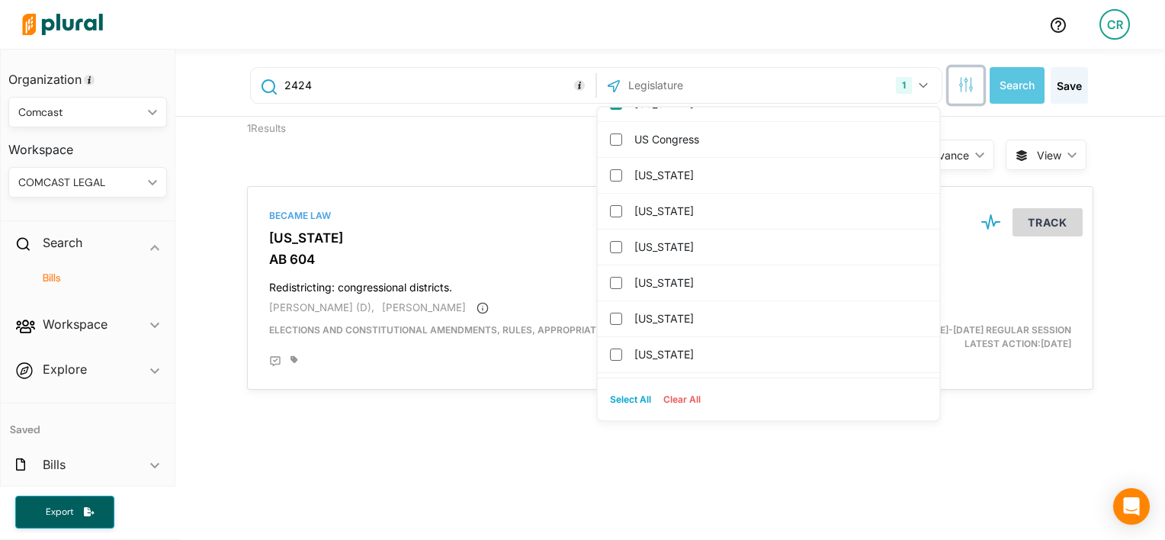
click at [961, 91] on icon "button" at bounding box center [961, 89] width 1 height 6
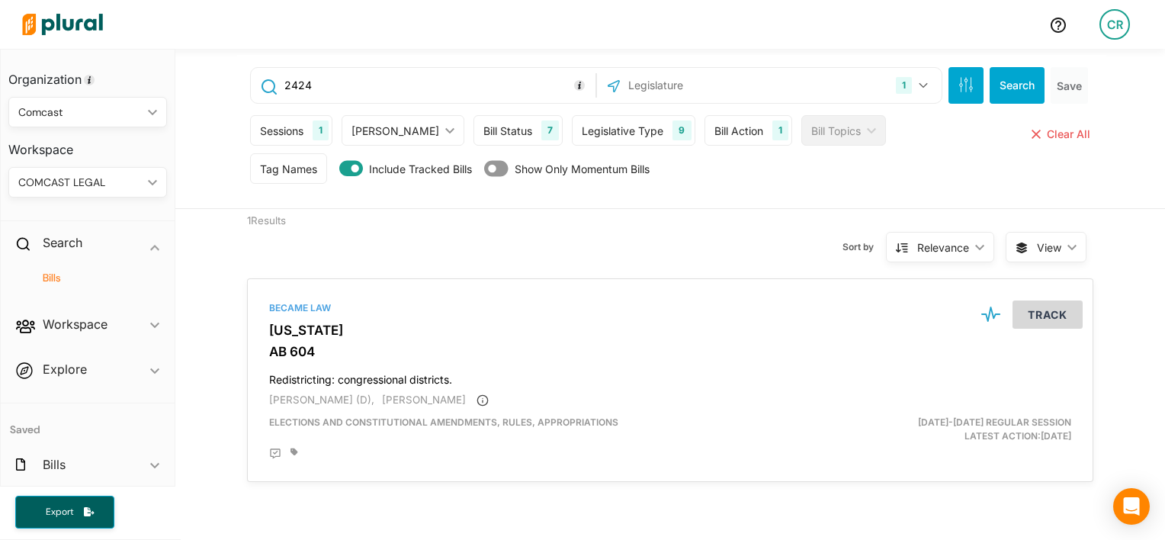
click at [279, 126] on div "Sessions" at bounding box center [281, 131] width 43 height 16
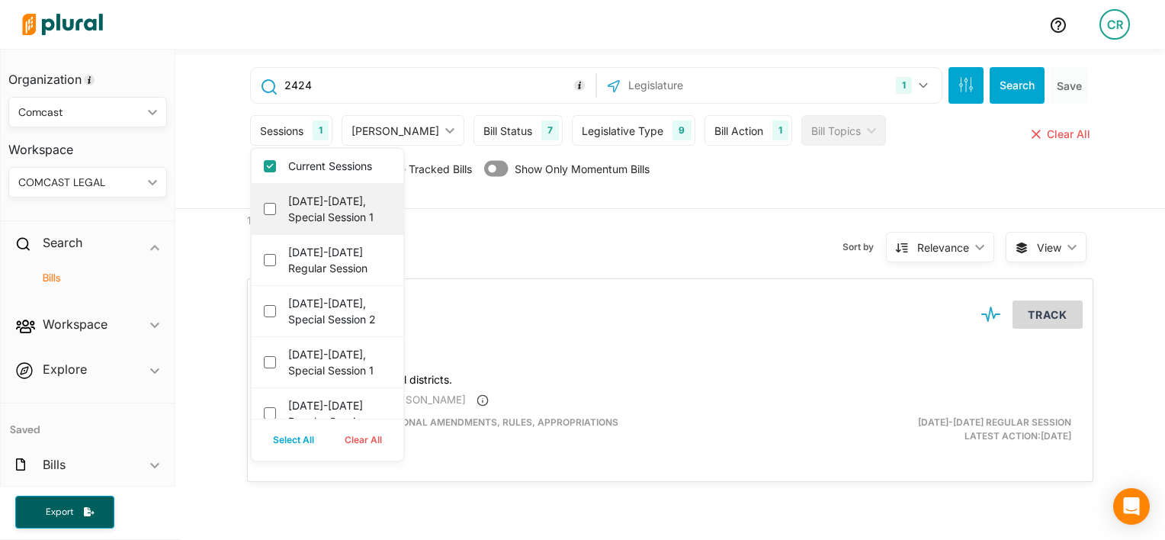
click at [277, 197] on div "[DATE]-[DATE], Special Session 1" at bounding box center [328, 209] width 152 height 51
click at [264, 211] on 1 "[DATE]-[DATE], Special Session 1" at bounding box center [270, 209] width 12 height 12
checkbox 1 "true"
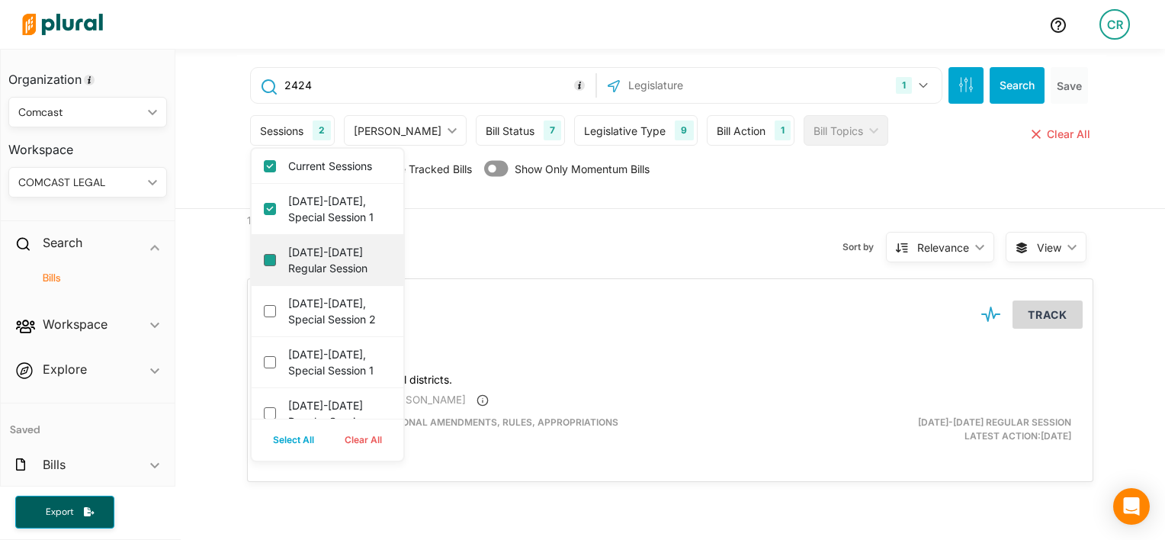
click at [264, 259] on session "[DATE]-[DATE] Regular Session" at bounding box center [270, 260] width 12 height 12
checkbox session "true"
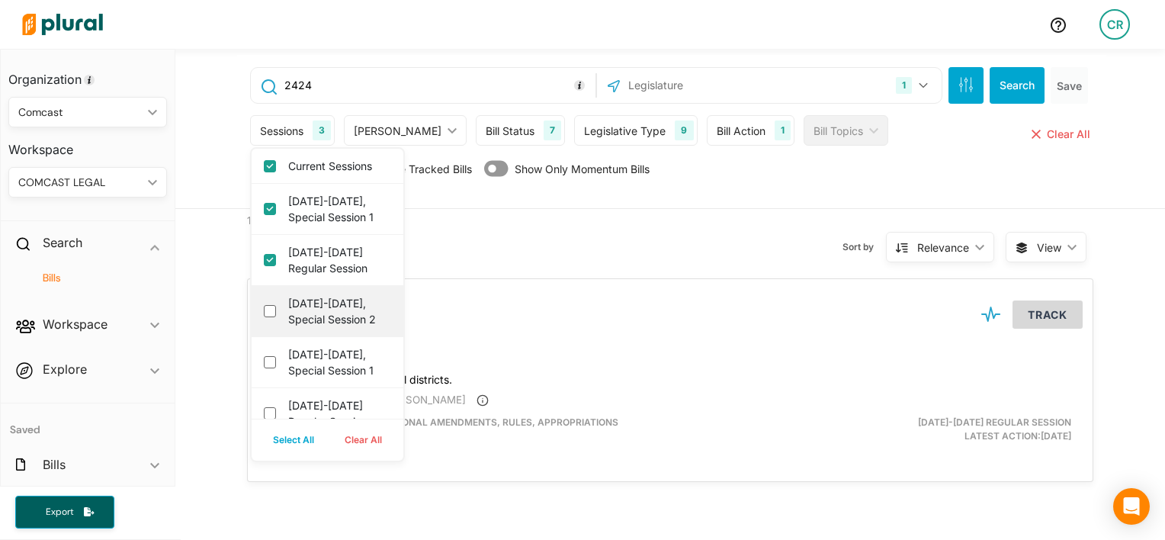
click at [255, 332] on div "[DATE]-[DATE], Special Session 2" at bounding box center [328, 311] width 152 height 51
click at [267, 317] on 2 "[DATE]-[DATE], Special Session 2" at bounding box center [270, 311] width 12 height 12
checkbox 2 "true"
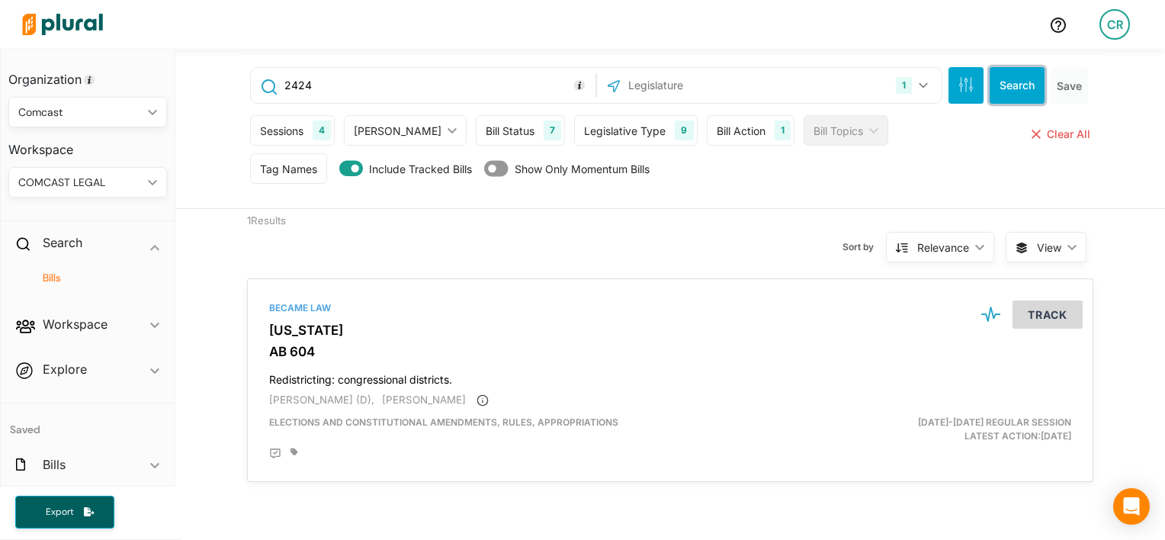
click at [1024, 97] on button "Search" at bounding box center [1017, 85] width 55 height 37
click at [498, 133] on div "Bill Status 7" at bounding box center [520, 130] width 89 height 30
click at [732, 247] on div "Sort by Relevance ic_keyboard_arrow_down Relevance Latest Action Latest Action …" at bounding box center [752, 238] width 507 height 58
click at [61, 274] on h4 "Bills" at bounding box center [92, 278] width 136 height 14
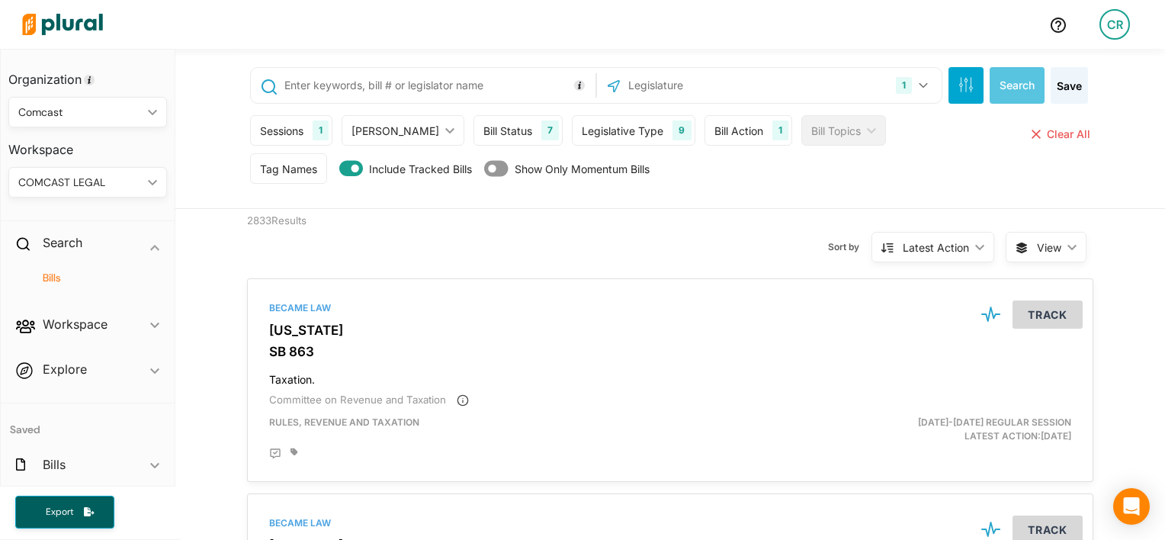
click at [69, 317] on h2 "Workspace" at bounding box center [75, 324] width 65 height 17
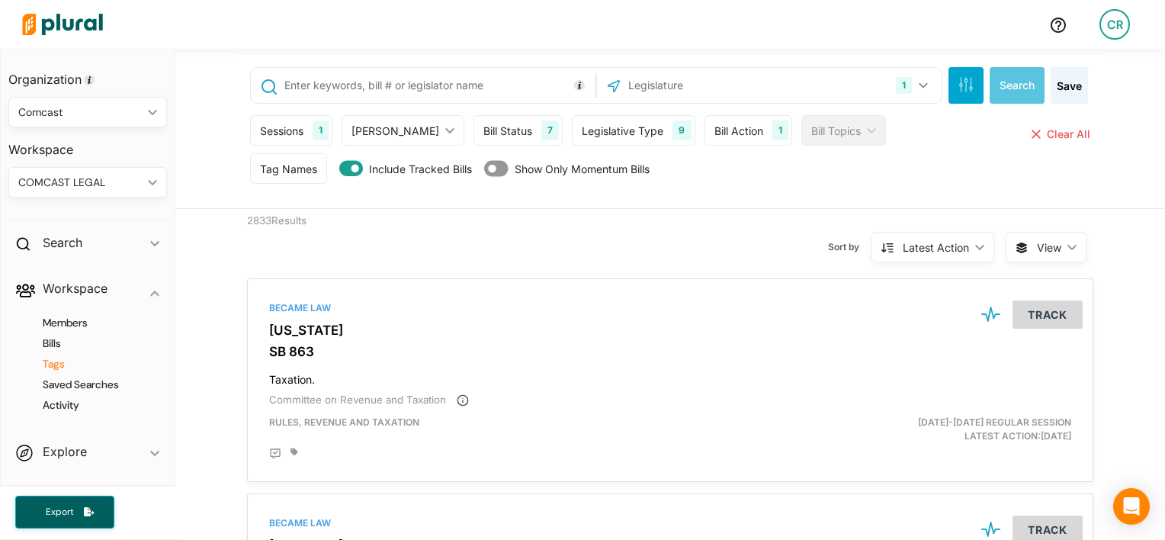
click at [56, 358] on h4 "Tags" at bounding box center [92, 364] width 136 height 14
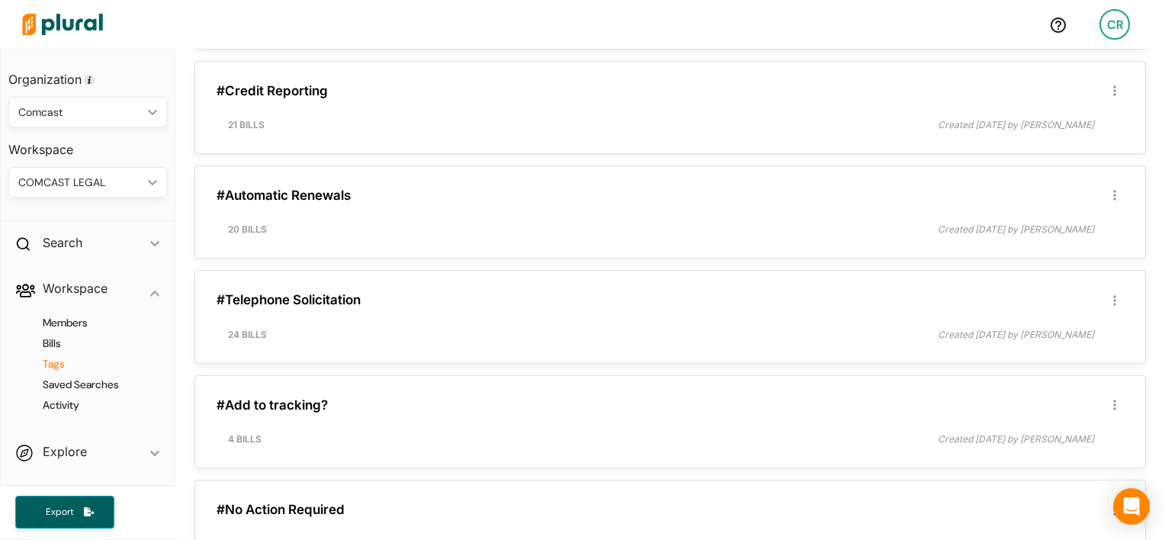
scroll to position [2205, 0]
click at [310, 83] on link "#Credit Reporting" at bounding box center [272, 90] width 111 height 15
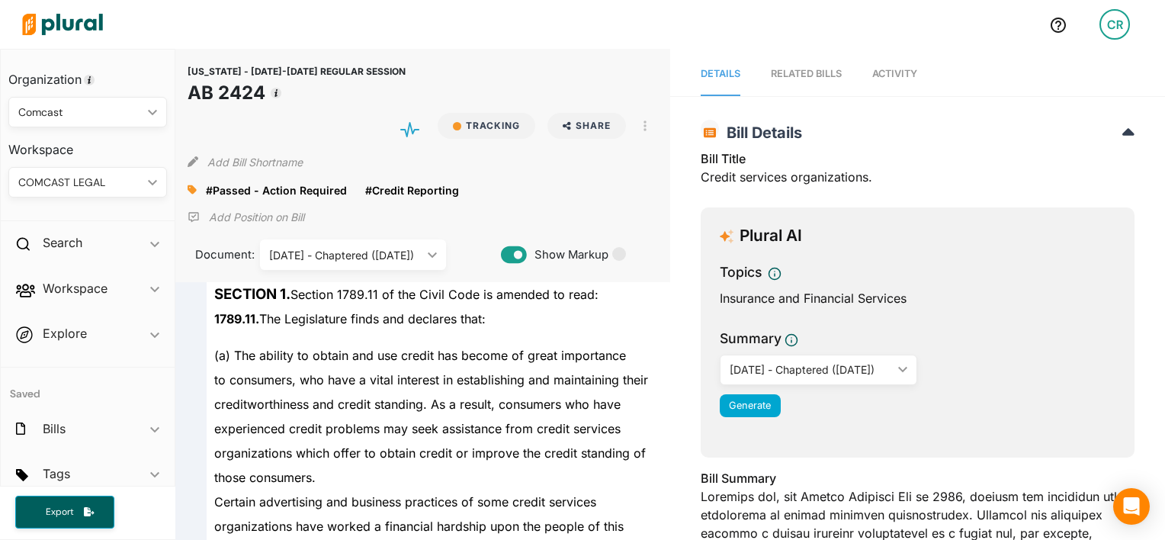
click at [195, 188] on icon at bounding box center [192, 189] width 9 height 11
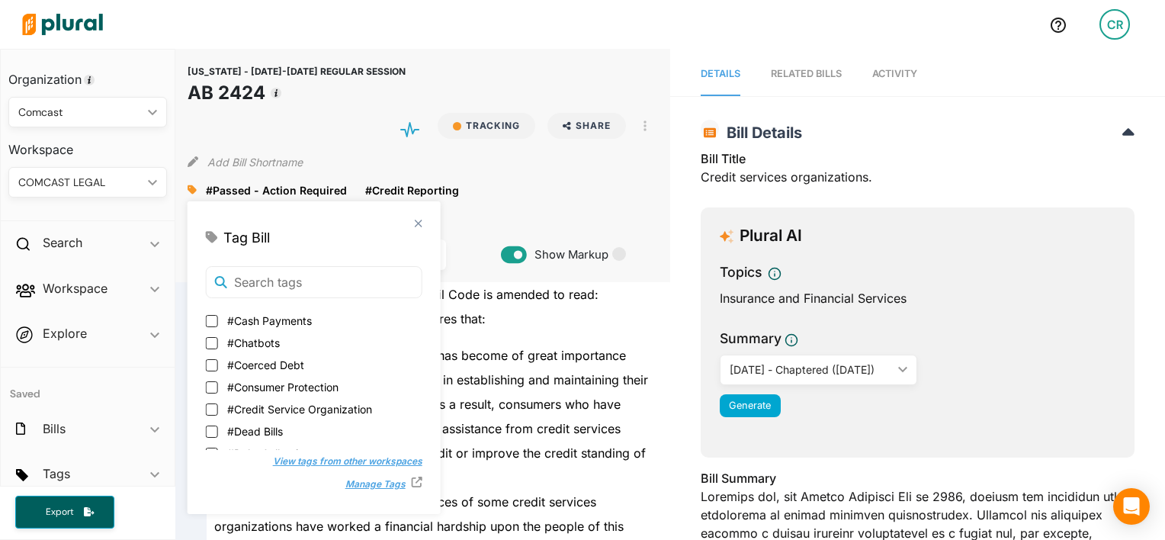
scroll to position [98, 0]
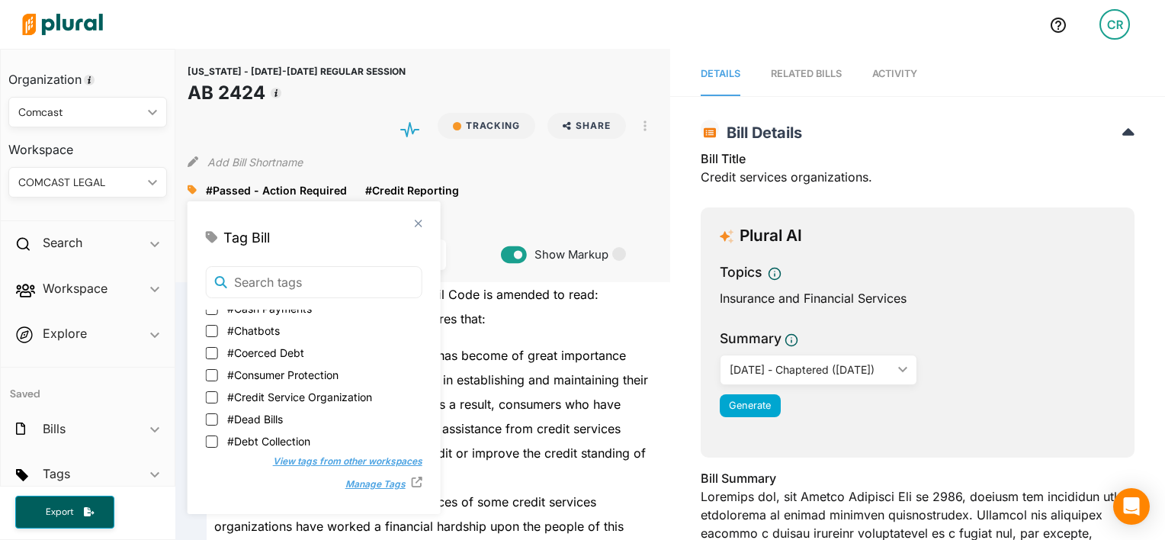
click at [328, 399] on span "#Credit Service Organization" at bounding box center [299, 397] width 145 height 16
click at [218, 399] on input "#Credit Service Organization" at bounding box center [212, 397] width 12 height 12
checkbox input "true"
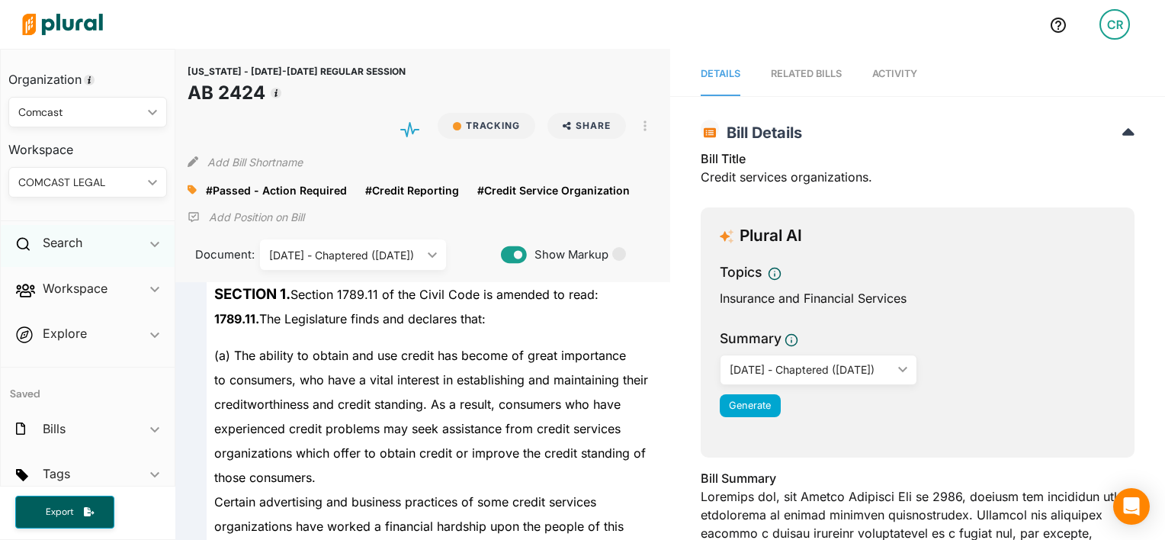
click at [122, 249] on div "Search ic_keyboard_arrow_down" at bounding box center [88, 245] width 174 height 41
click at [52, 282] on h4 "Bills" at bounding box center [92, 278] width 136 height 14
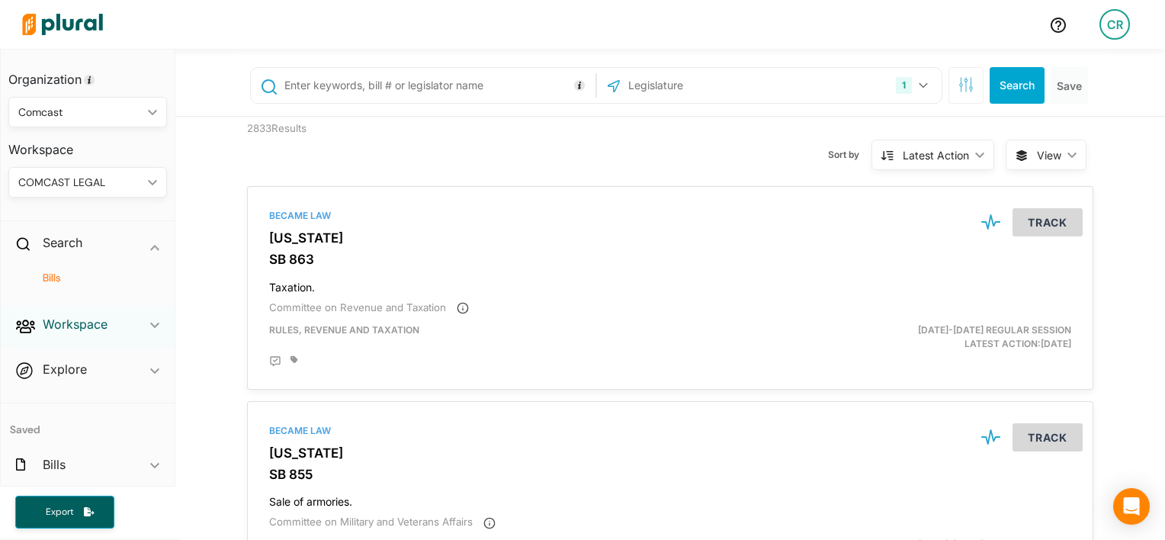
click at [106, 319] on h2 "Workspace" at bounding box center [75, 324] width 65 height 17
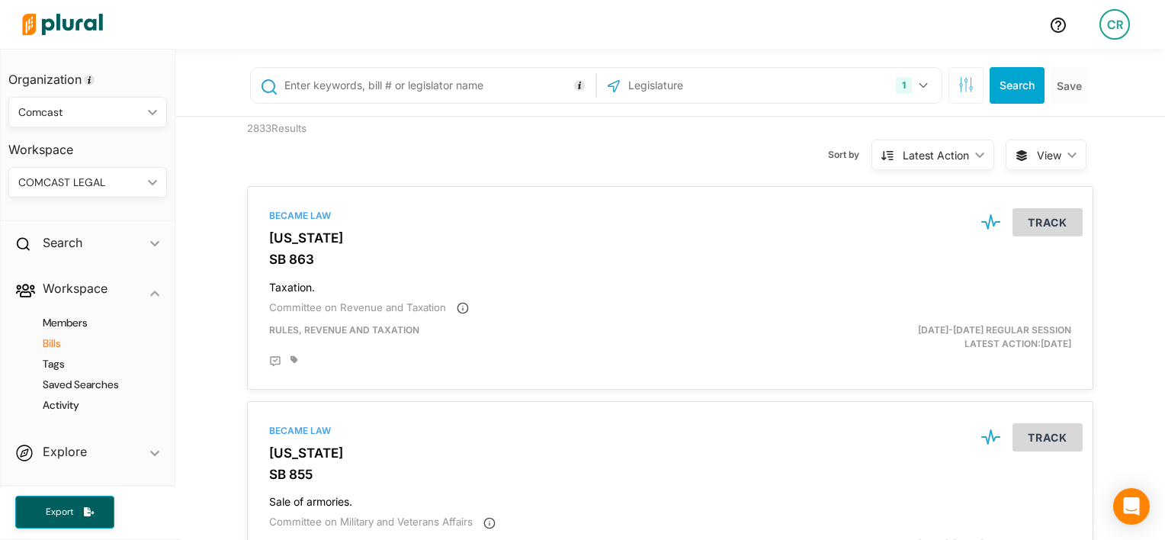
click at [42, 345] on h4 "Bills" at bounding box center [92, 343] width 136 height 14
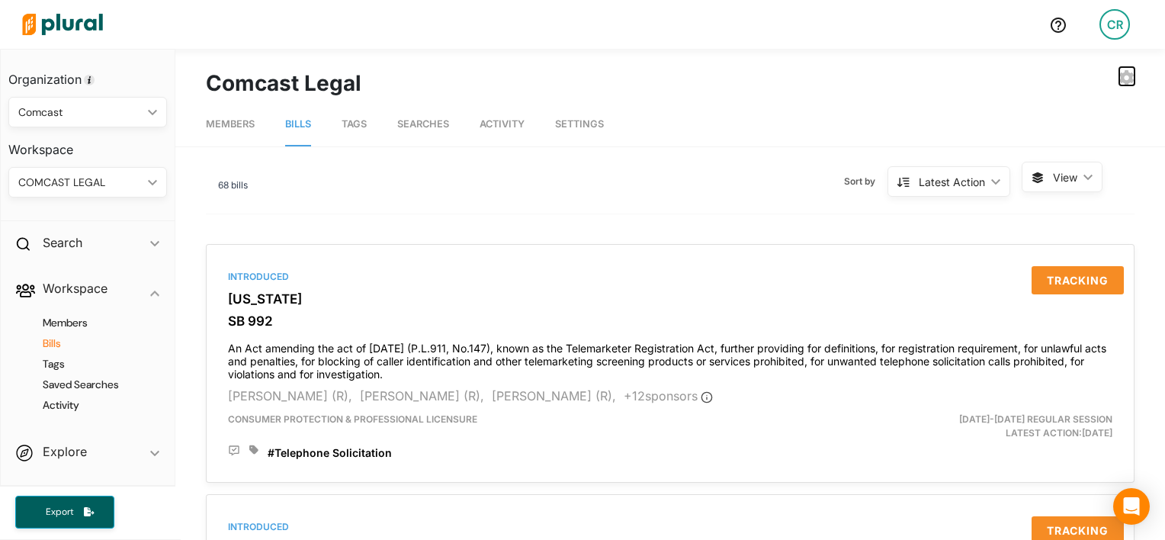
click at [1119, 84] on icon "button" at bounding box center [1126, 77] width 15 height 15
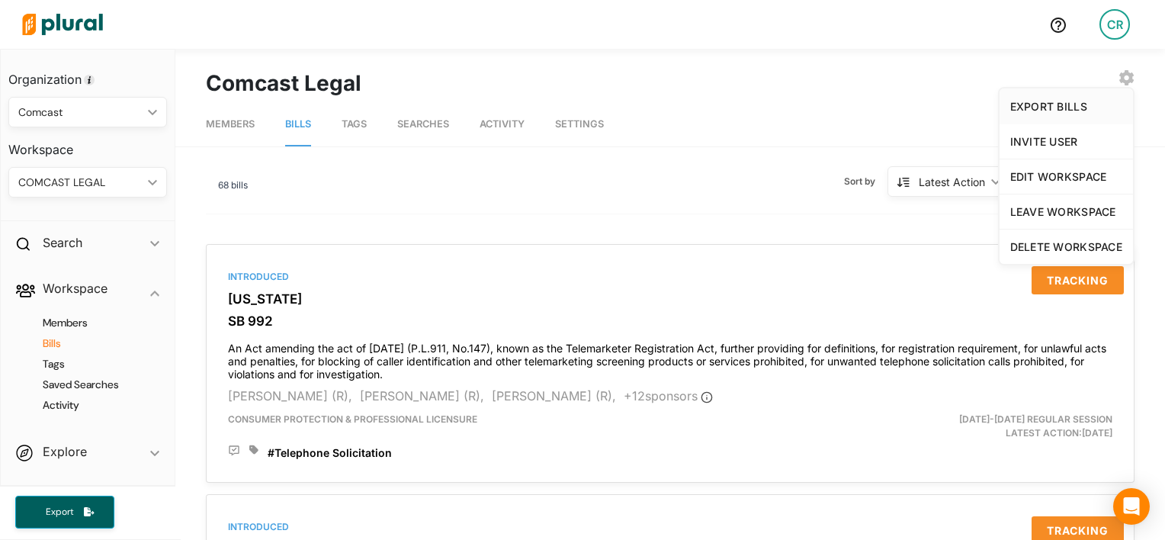
click at [1058, 107] on div "EXPORT BILLS" at bounding box center [1066, 106] width 112 height 13
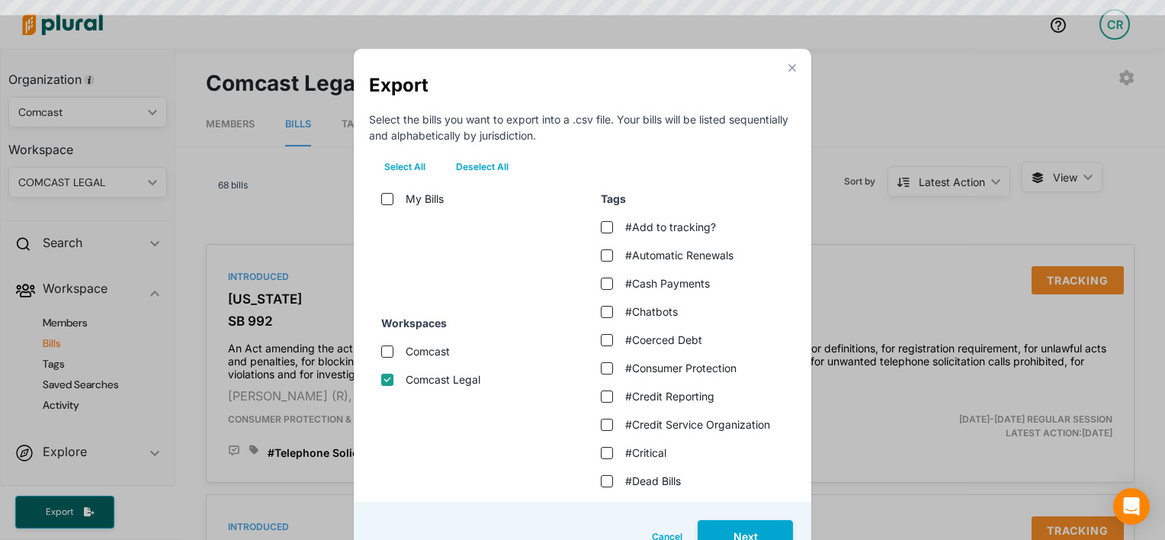
scroll to position [30, 0]
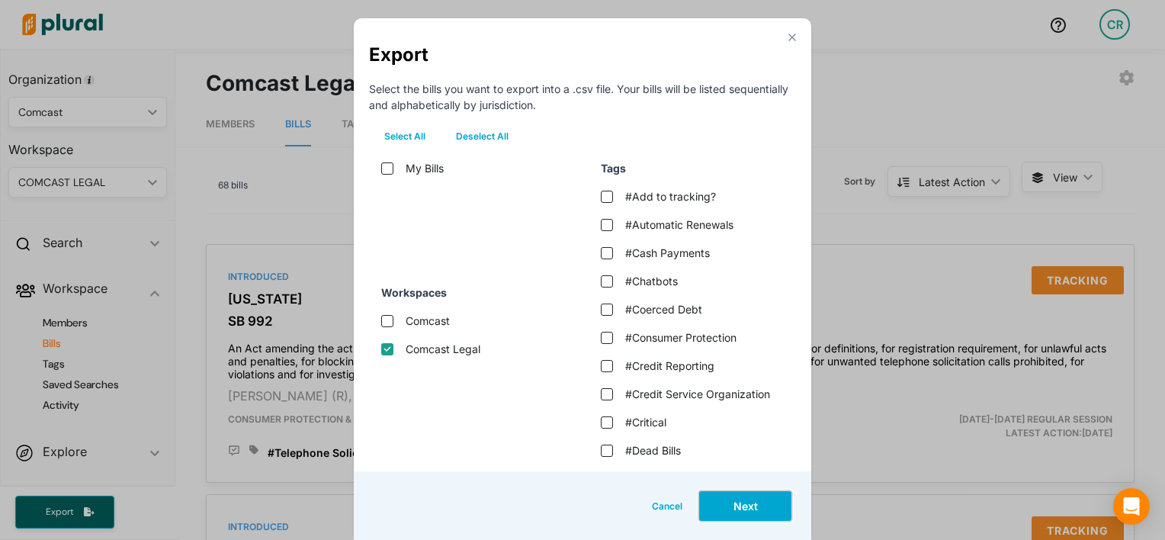
click at [737, 497] on button "Next" at bounding box center [745, 505] width 95 height 33
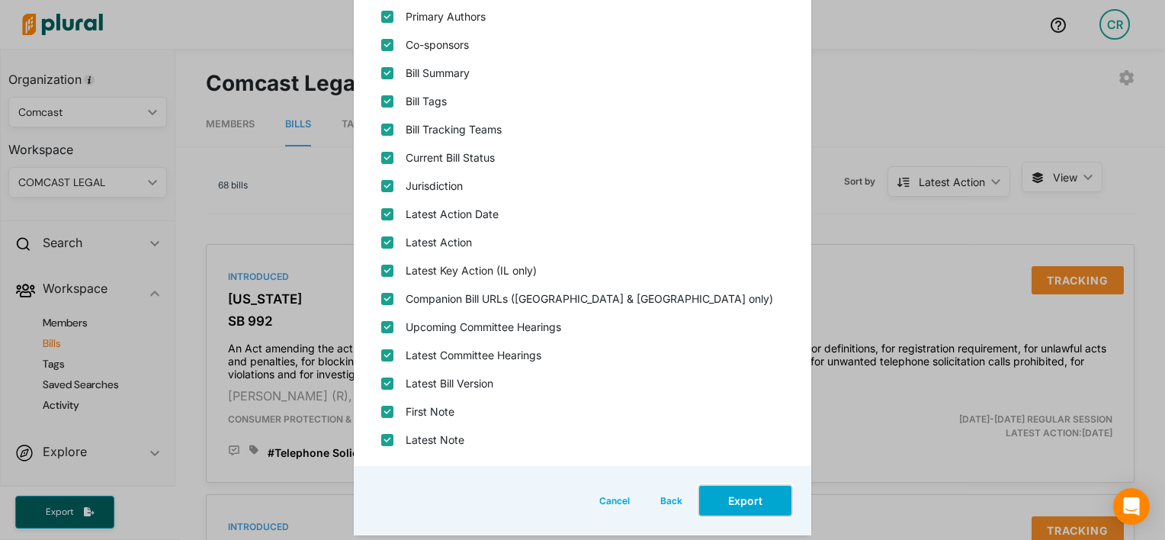
scroll to position [341, 0]
click at [656, 500] on button "Back" at bounding box center [671, 499] width 53 height 33
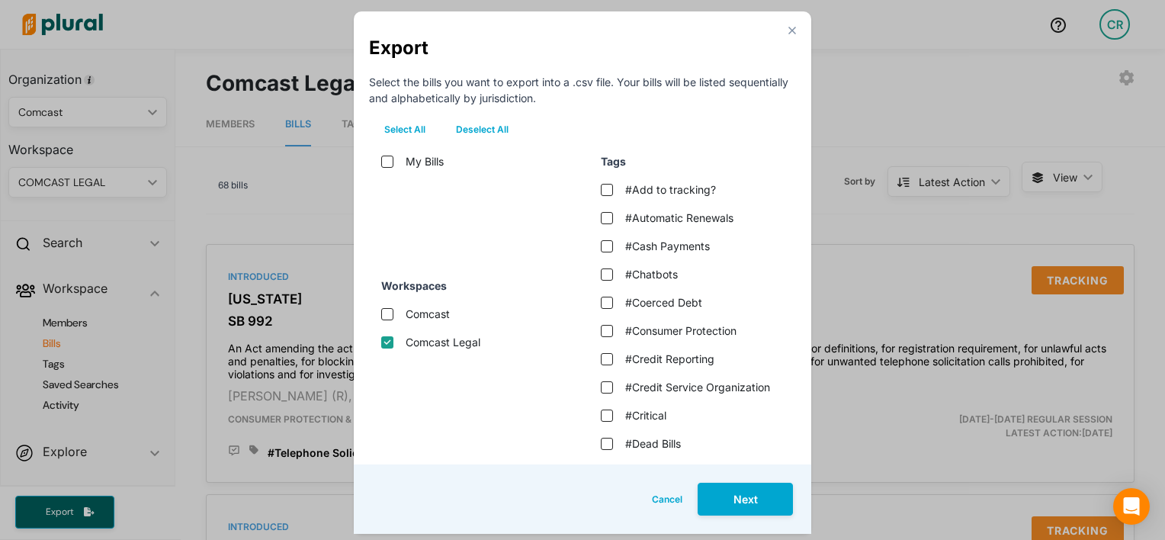
scroll to position [79, 0]
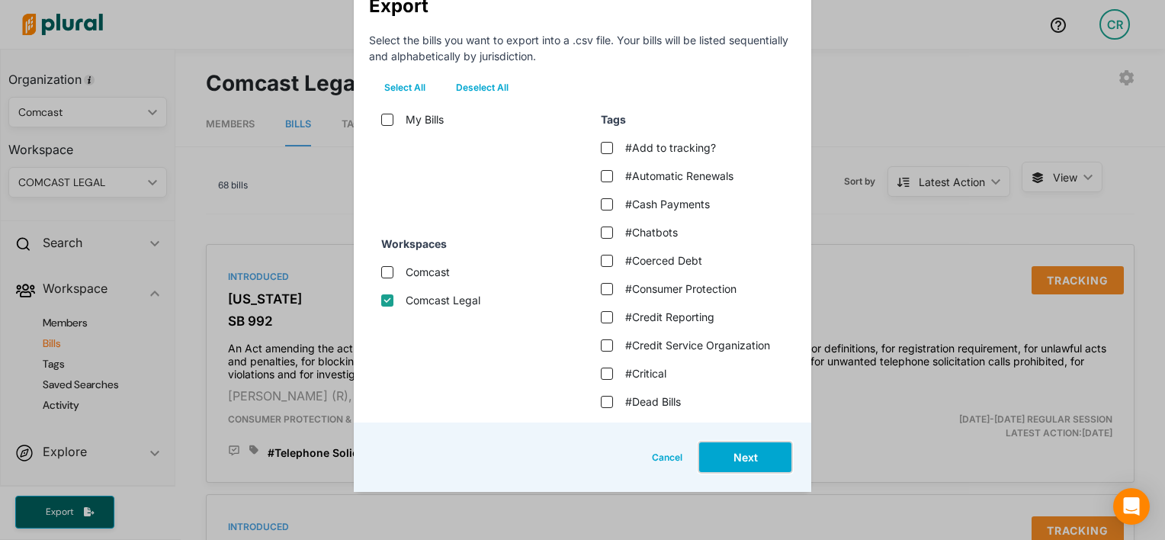
click at [749, 457] on button "Next" at bounding box center [745, 457] width 95 height 33
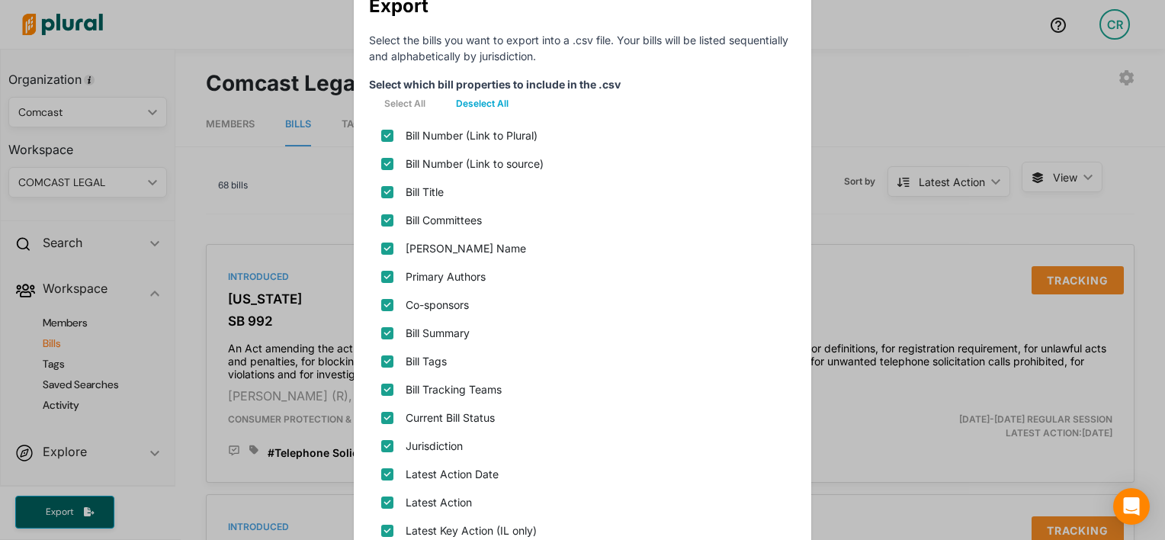
scroll to position [383, 0]
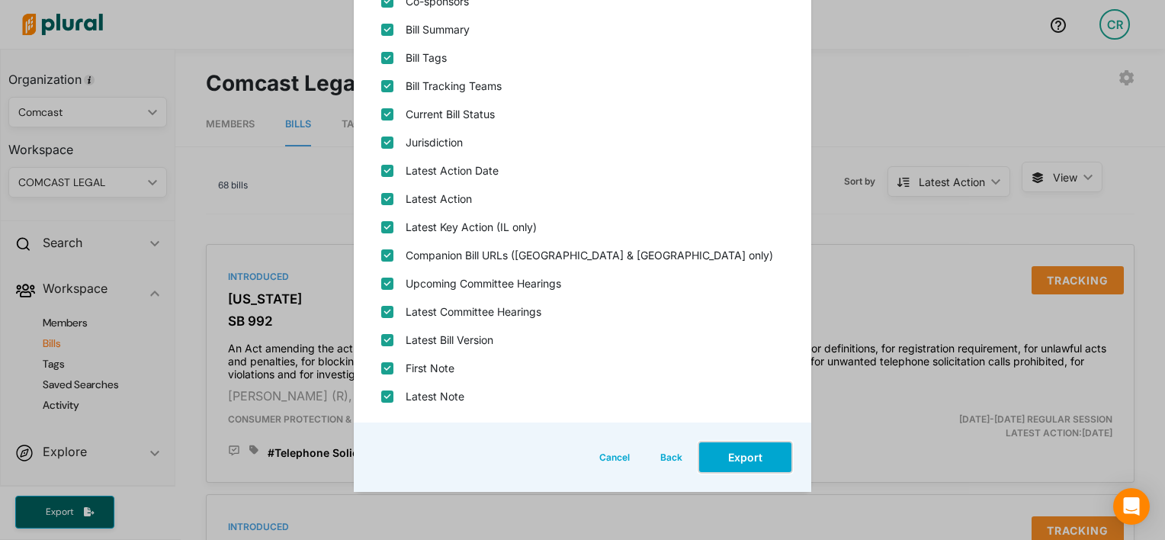
click at [750, 454] on button "Export" at bounding box center [745, 457] width 95 height 33
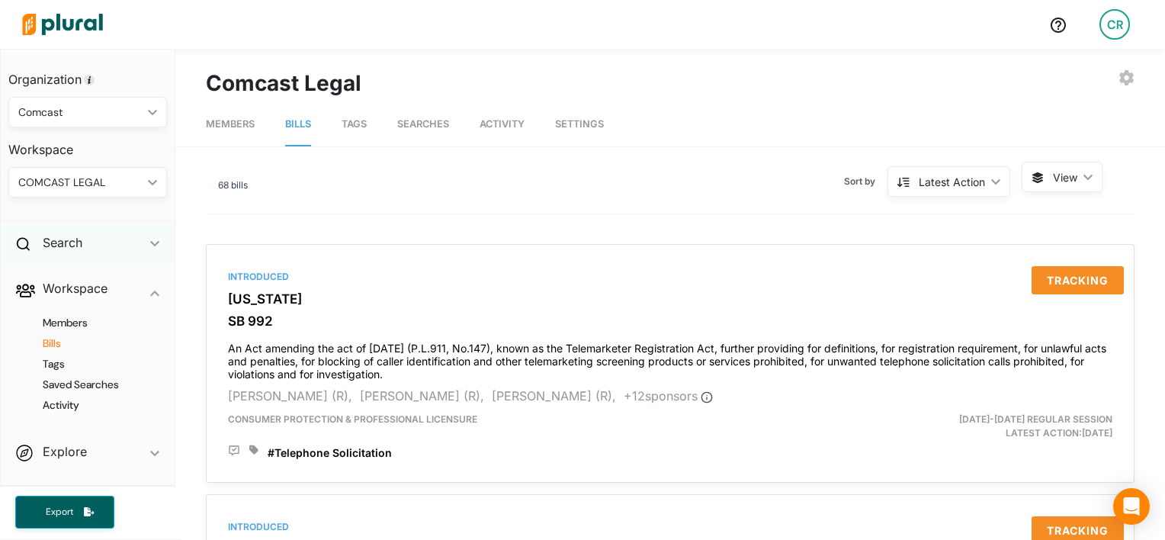
click at [91, 239] on div "Search ic_keyboard_arrow_down" at bounding box center [88, 245] width 174 height 41
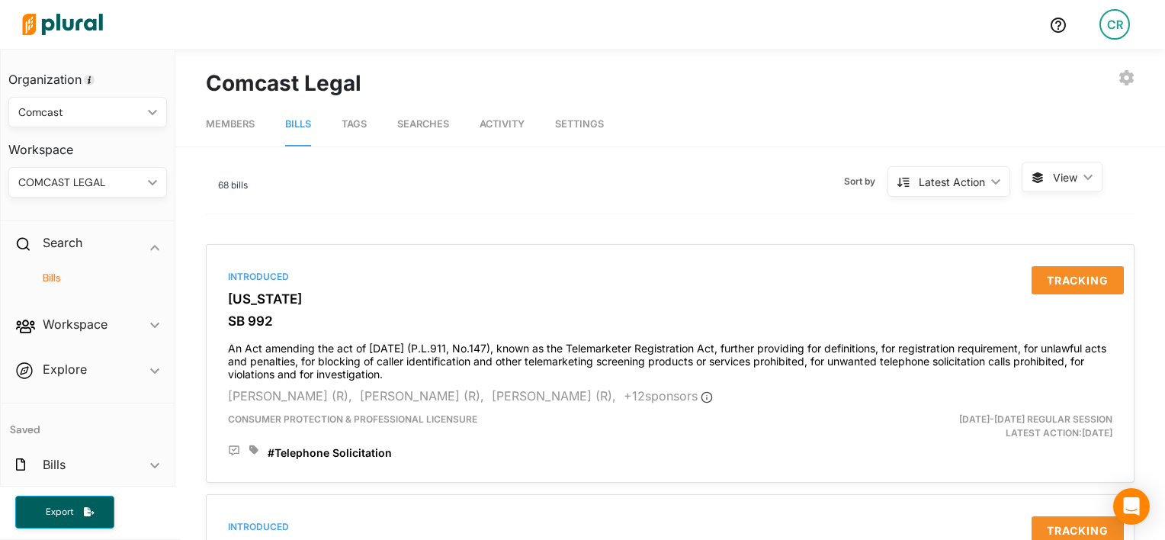
click at [58, 281] on h4 "Bills" at bounding box center [92, 278] width 136 height 14
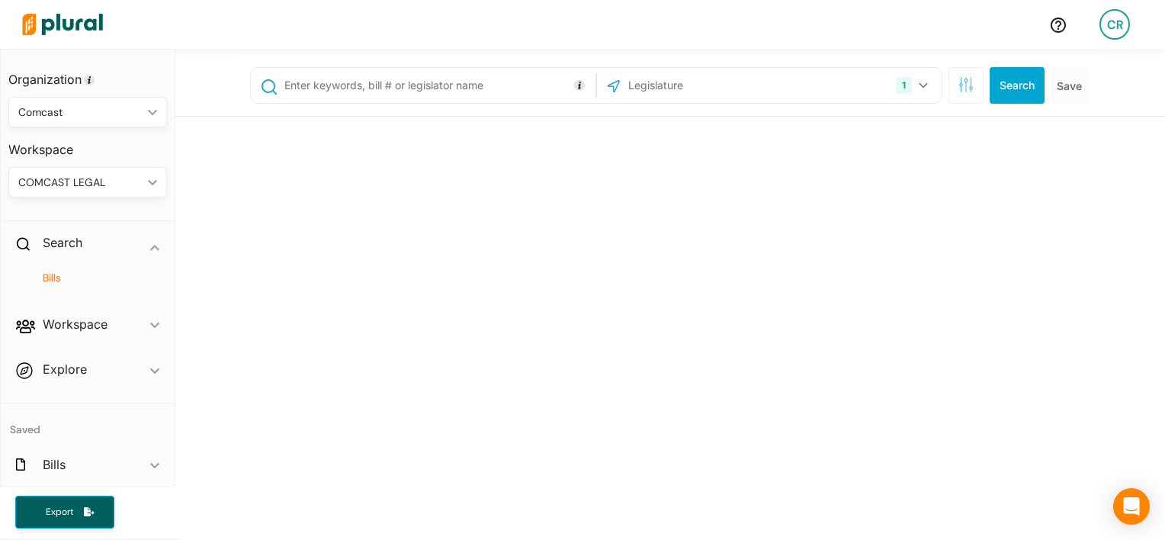
click at [460, 71] on input "text" at bounding box center [437, 85] width 309 height 29
paste input "S2011"
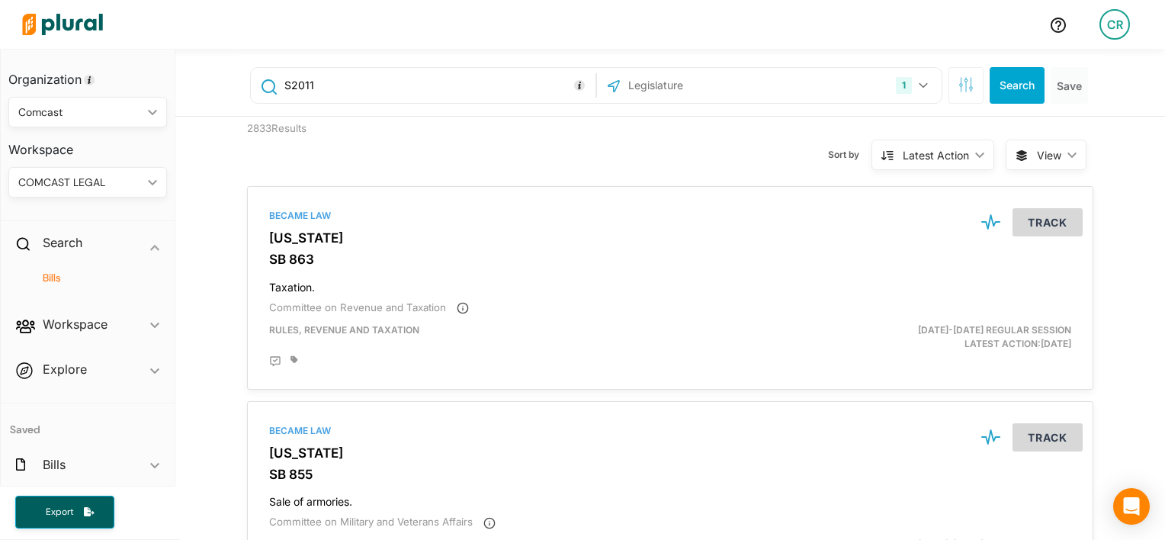
click at [756, 80] on input "text" at bounding box center [708, 85] width 163 height 29
click at [919, 82] on icon "button" at bounding box center [923, 85] width 9 height 6
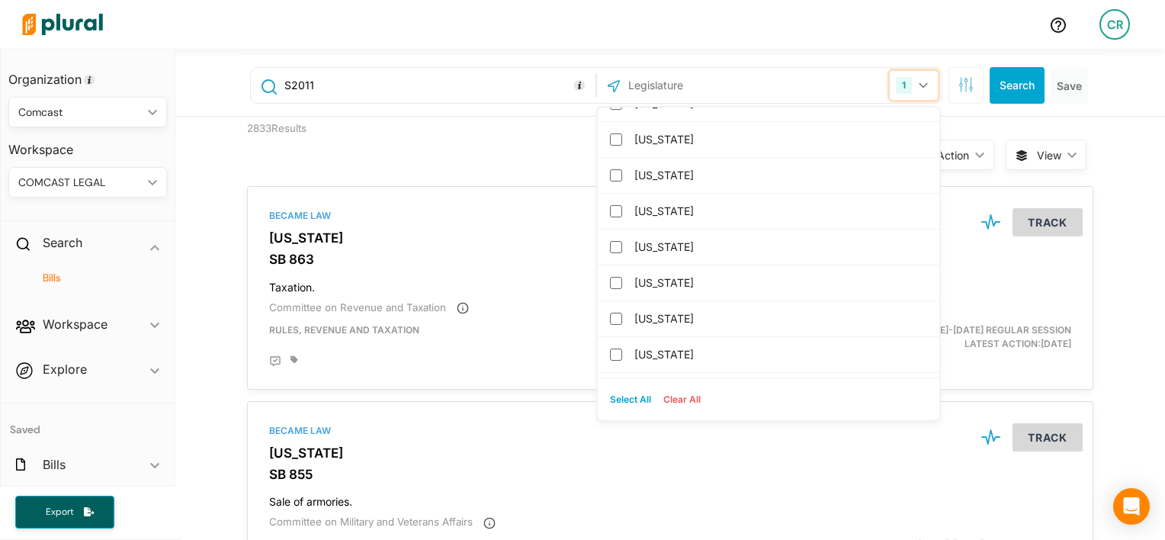
scroll to position [954, 0]
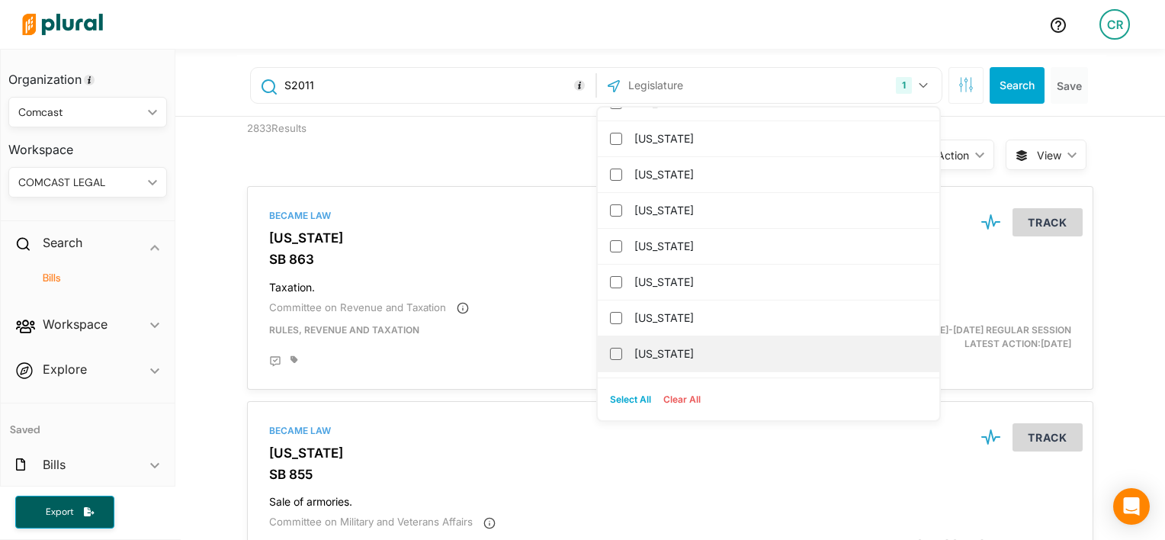
click at [653, 345] on label "[US_STATE]" at bounding box center [779, 353] width 290 height 23
click at [622, 348] on input "[US_STATE]" at bounding box center [616, 354] width 12 height 12
click at [285, 81] on input "S2011" at bounding box center [437, 85] width 309 height 29
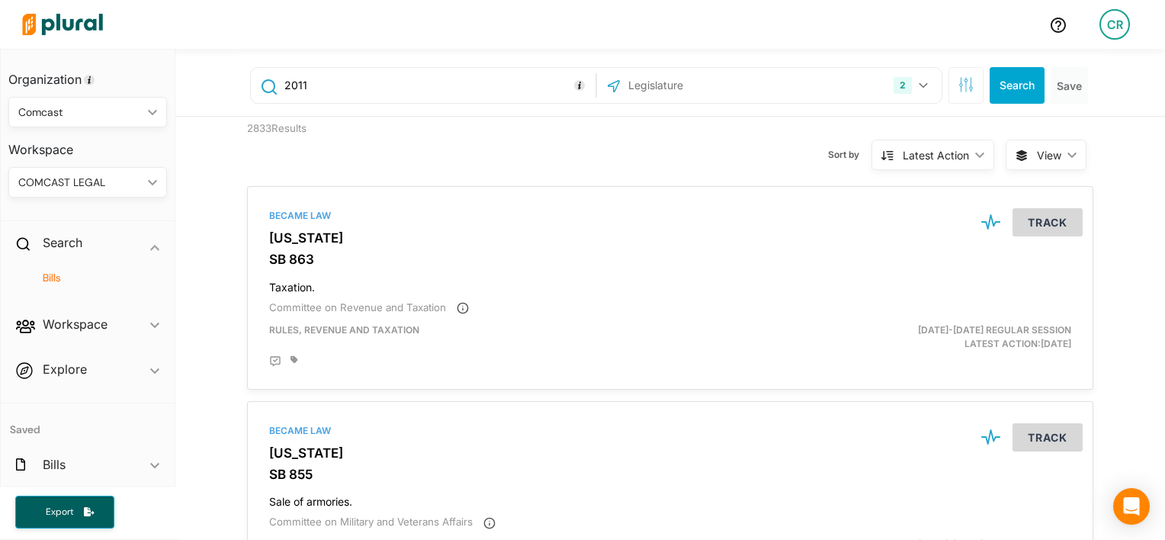
type input "2011"
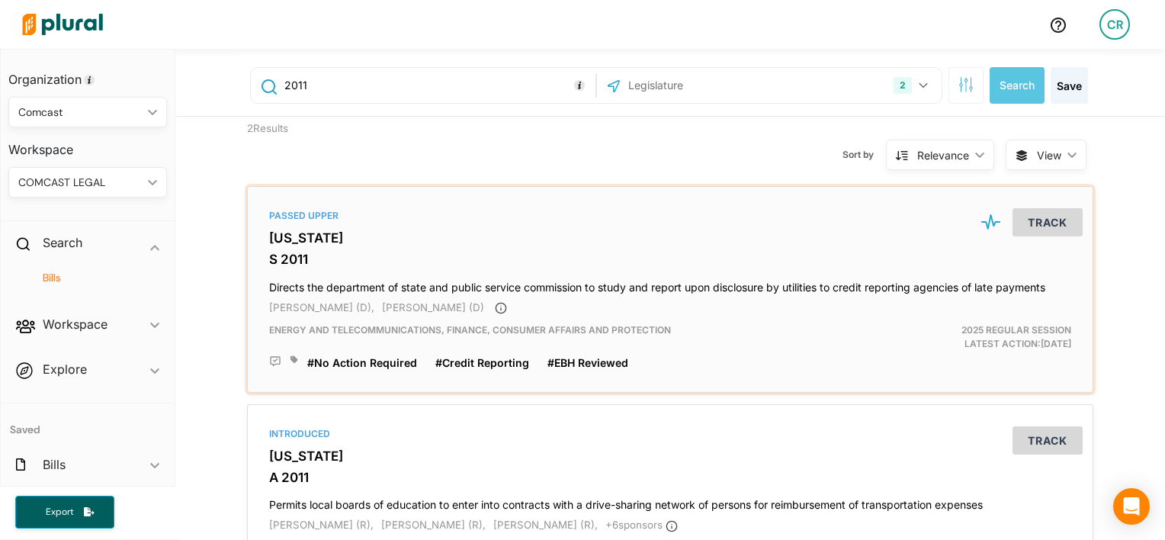
click at [441, 235] on h3 "[US_STATE]" at bounding box center [670, 237] width 802 height 15
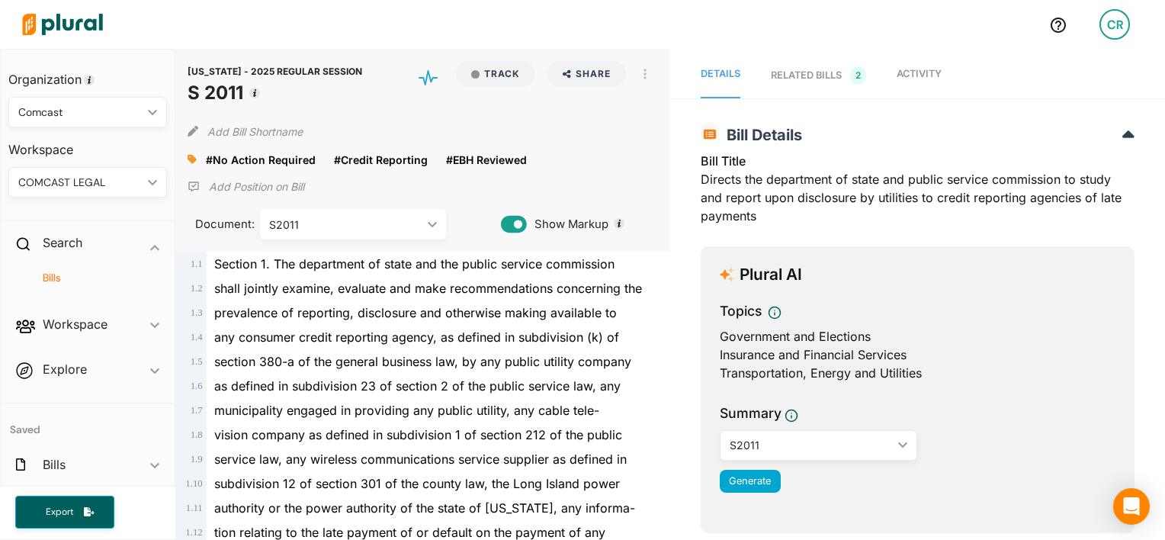
click at [922, 72] on span "Activity" at bounding box center [919, 73] width 45 height 11
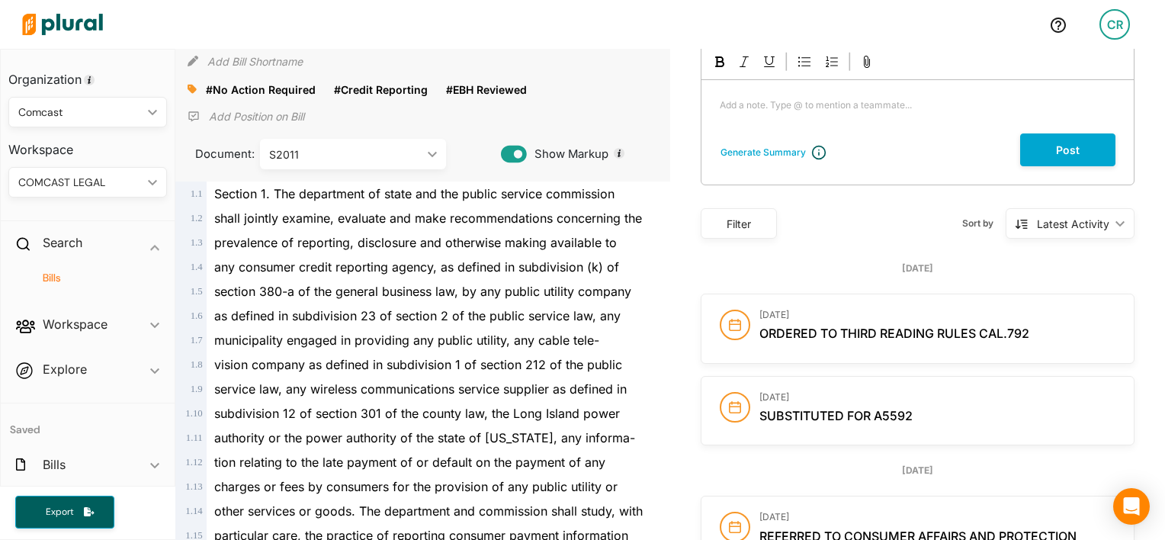
scroll to position [17, 0]
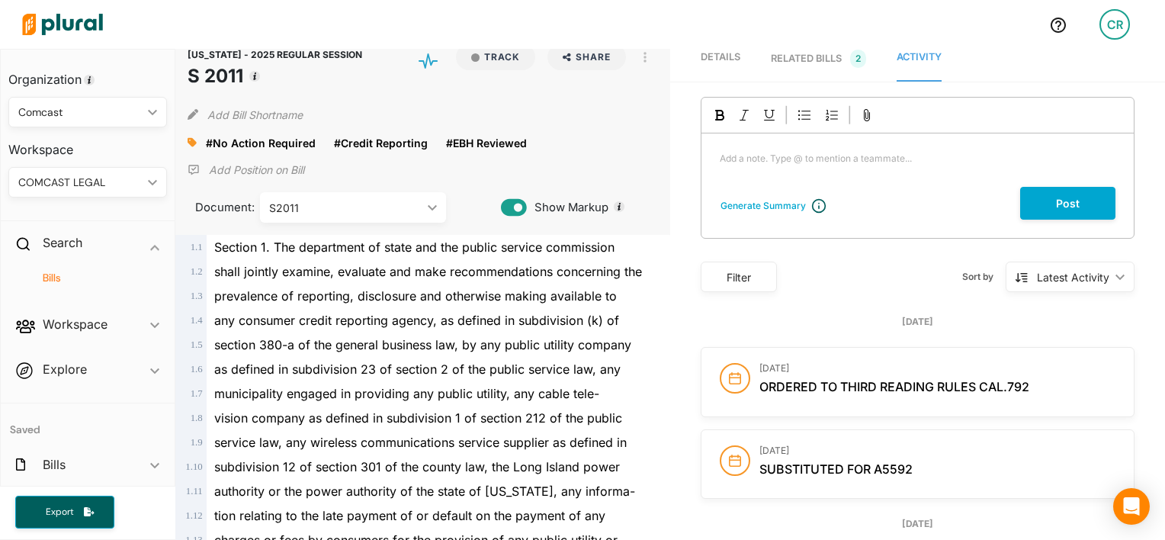
click at [831, 55] on div "RELATED BILLS 2" at bounding box center [818, 59] width 95 height 18
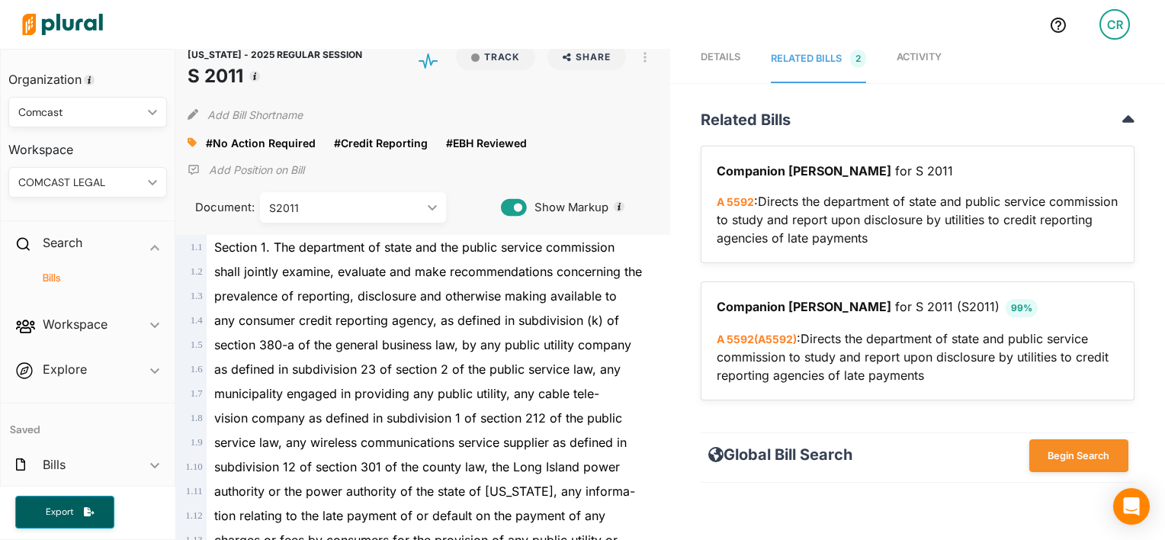
click at [921, 64] on link "Activity" at bounding box center [919, 59] width 45 height 47
